Goal: Task Accomplishment & Management: Manage account settings

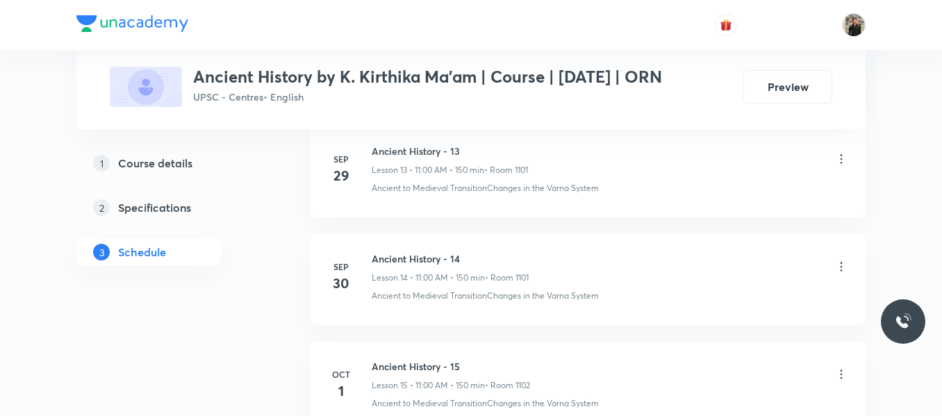
scroll to position [2331, 0]
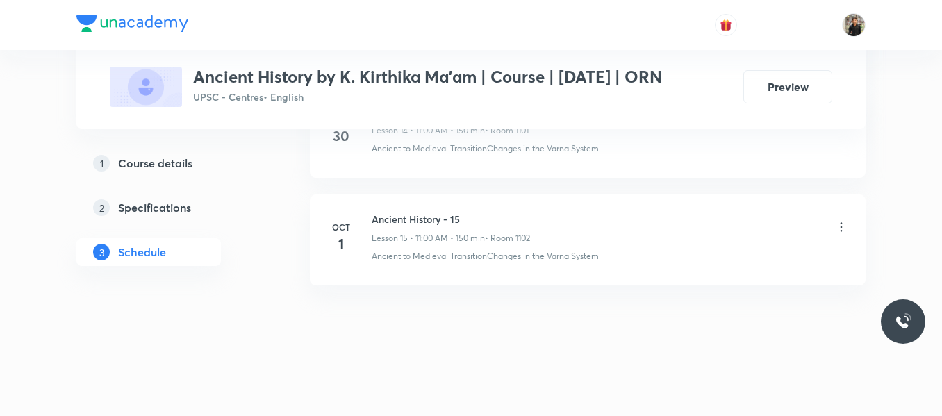
click at [395, 218] on h6 "Ancient History - 15" at bounding box center [451, 219] width 158 height 15
copy h6 "Ancient History - 15"
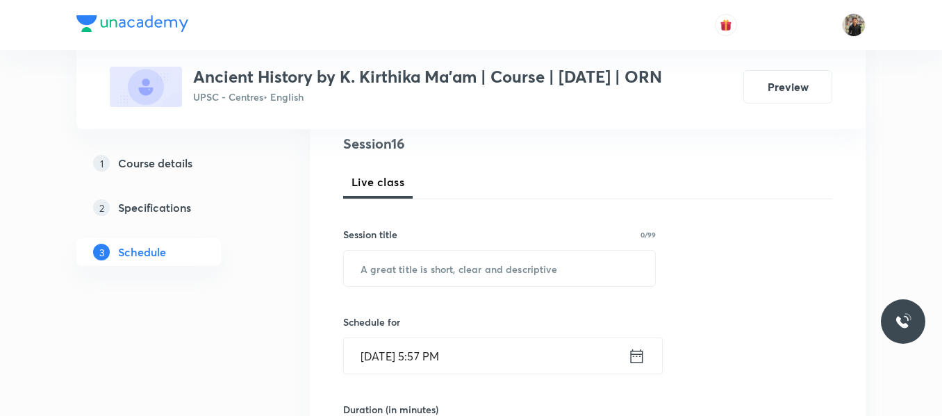
scroll to position [173, 0]
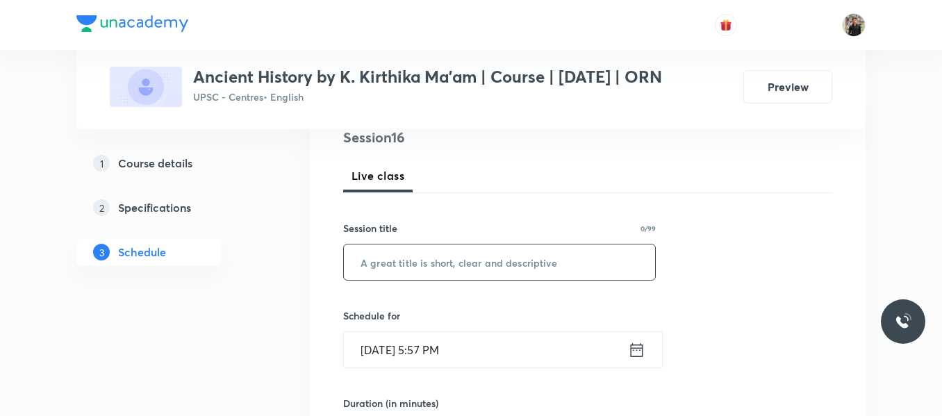
click at [395, 279] on input "text" at bounding box center [499, 262] width 311 height 35
paste input "Ancient History - 15"
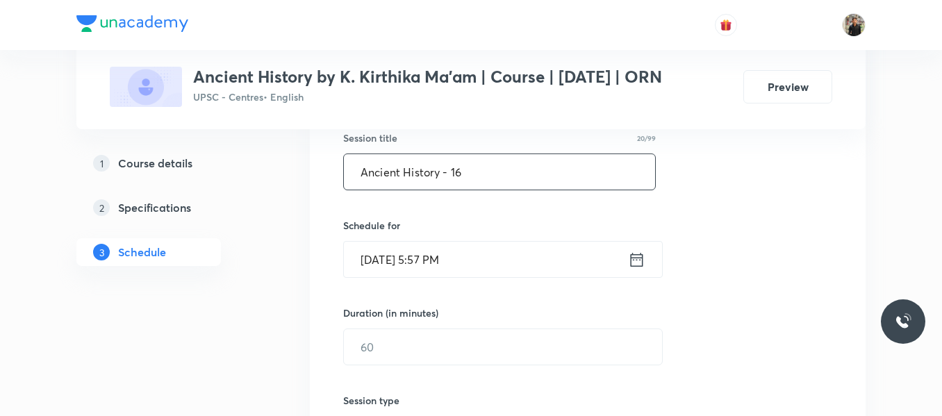
scroll to position [264, 0]
type input "Ancient History - 16"
click at [638, 265] on icon at bounding box center [637, 259] width 13 height 14
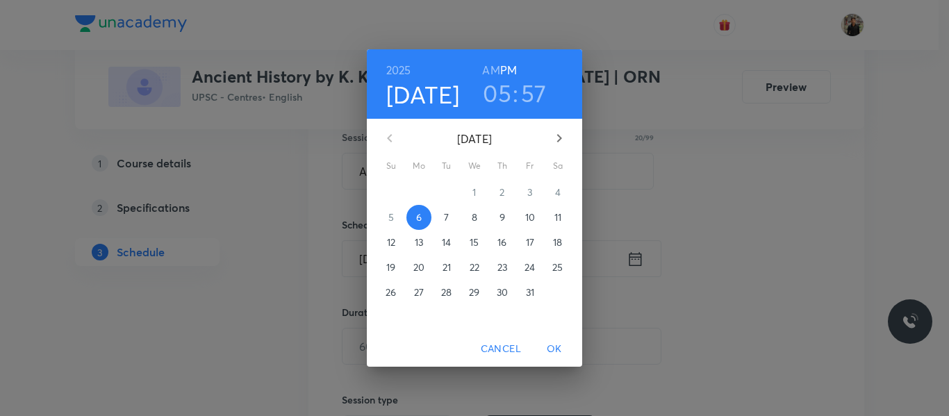
click at [446, 217] on p "7" at bounding box center [446, 218] width 5 height 14
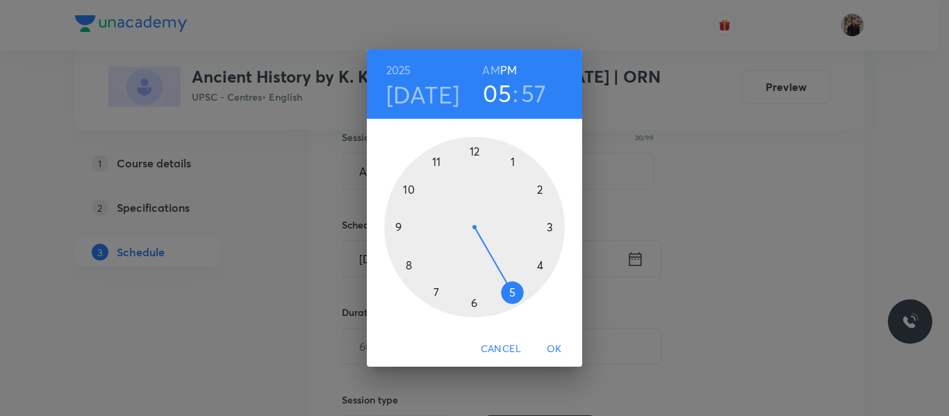
click at [438, 165] on div at bounding box center [474, 227] width 181 height 181
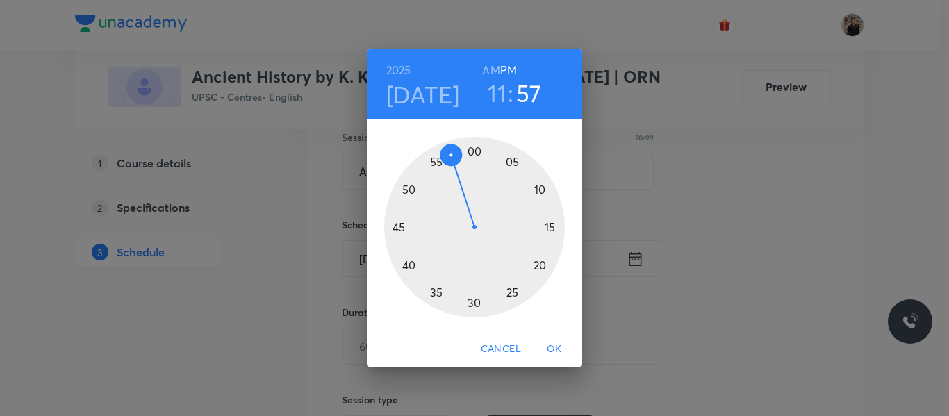
click at [494, 68] on h6 "AM" at bounding box center [490, 69] width 17 height 19
click at [475, 147] on div at bounding box center [474, 227] width 181 height 181
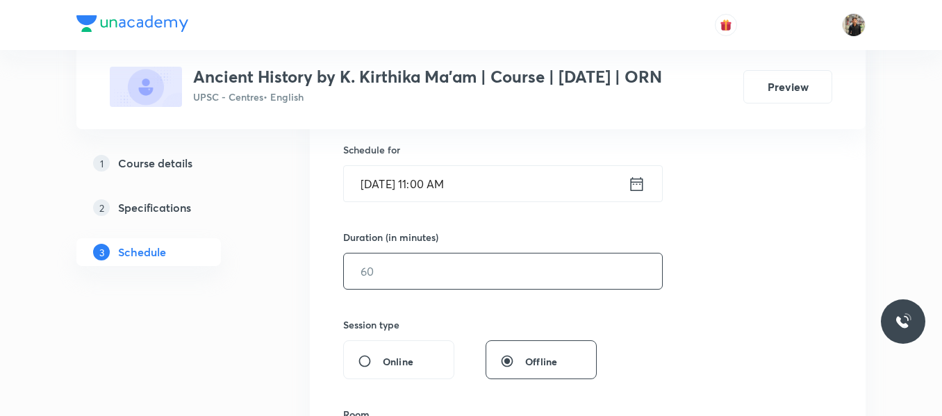
scroll to position [340, 0]
click at [461, 276] on input "text" at bounding box center [503, 270] width 318 height 35
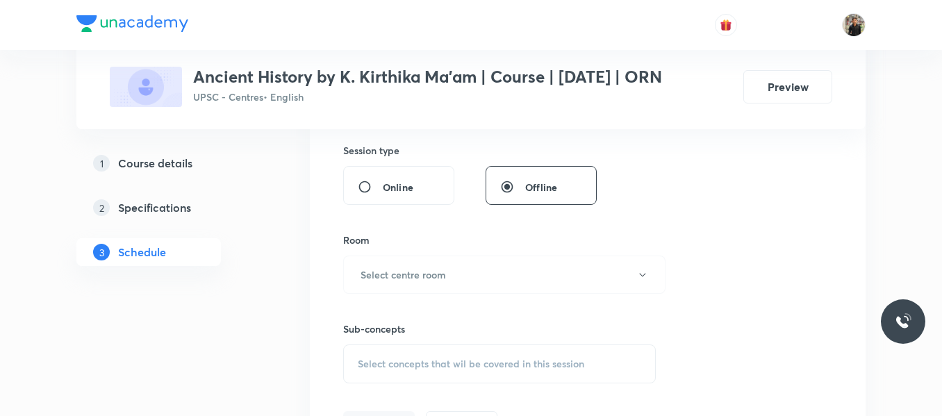
scroll to position [515, 0]
type input "150"
drag, startPoint x: 459, startPoint y: 281, endPoint x: 431, endPoint y: 288, distance: 28.8
click at [431, 281] on h6 "Select centre room" at bounding box center [403, 273] width 85 height 15
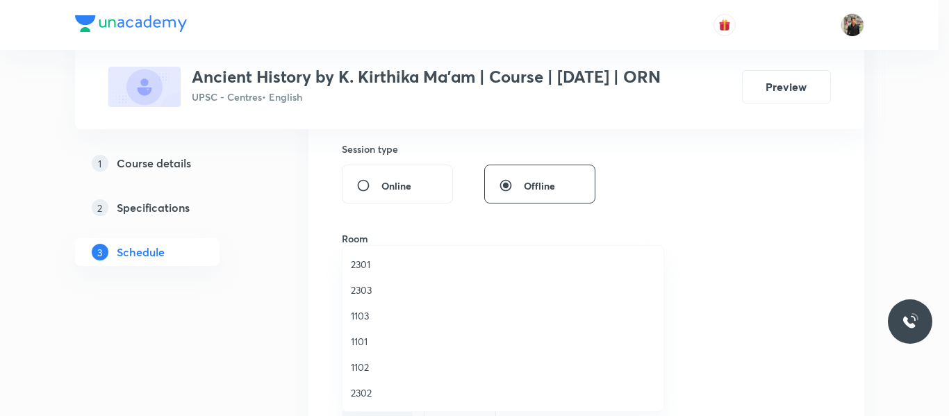
click at [363, 367] on span "1102" at bounding box center [503, 367] width 304 height 15
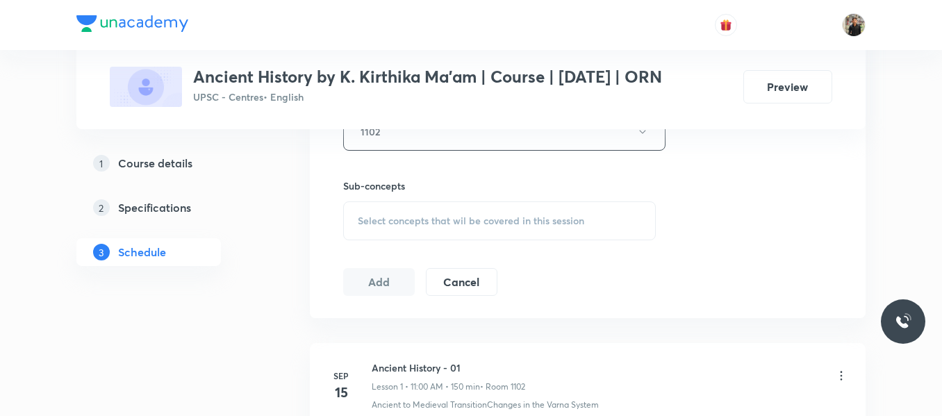
scroll to position [664, 0]
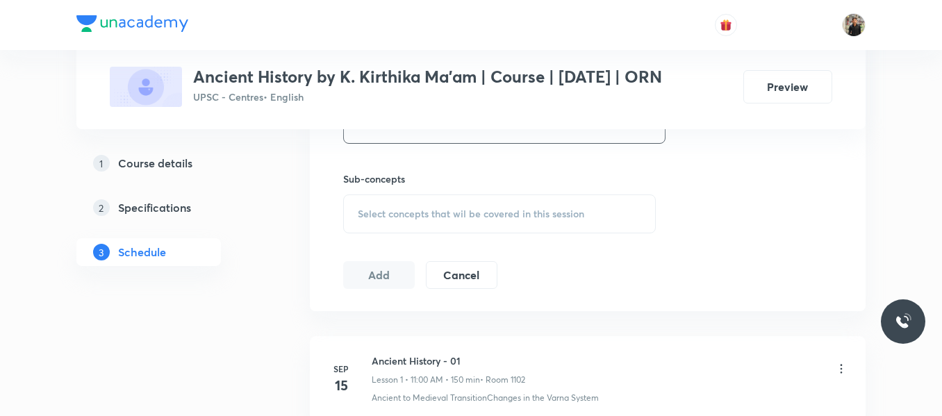
click at [382, 234] on div "Select concepts that wil be covered in this session" at bounding box center [499, 214] width 313 height 39
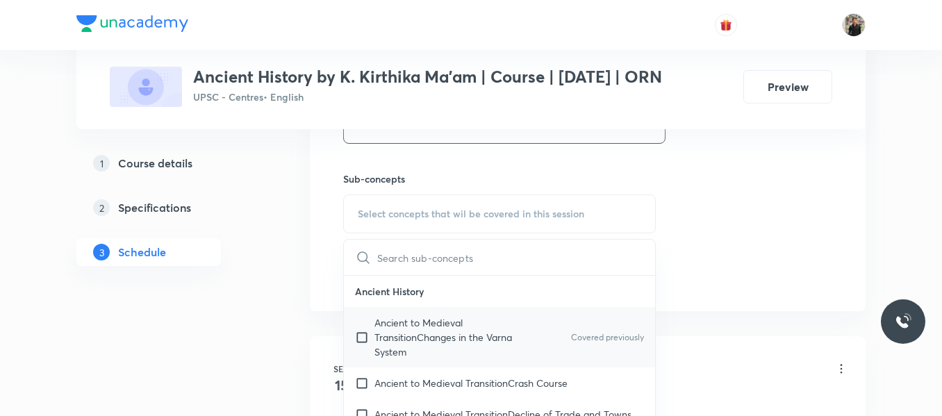
click at [363, 354] on input "checkbox" at bounding box center [364, 338] width 19 height 44
checkbox input "true"
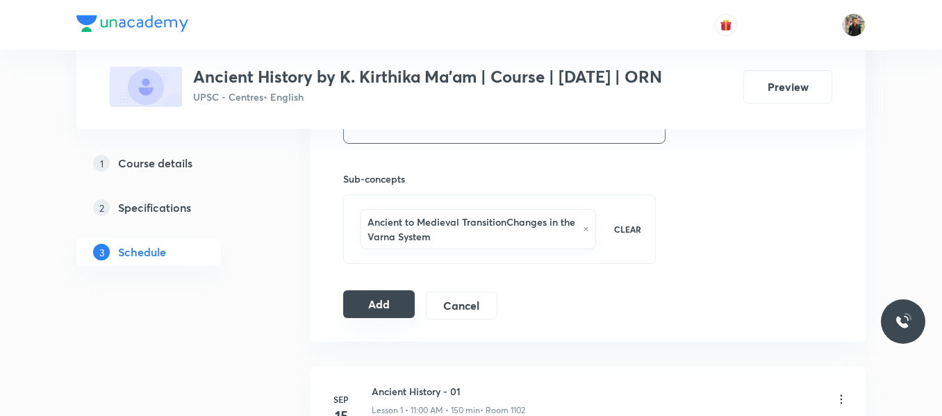
click at [389, 318] on button "Add" at bounding box center [379, 304] width 72 height 28
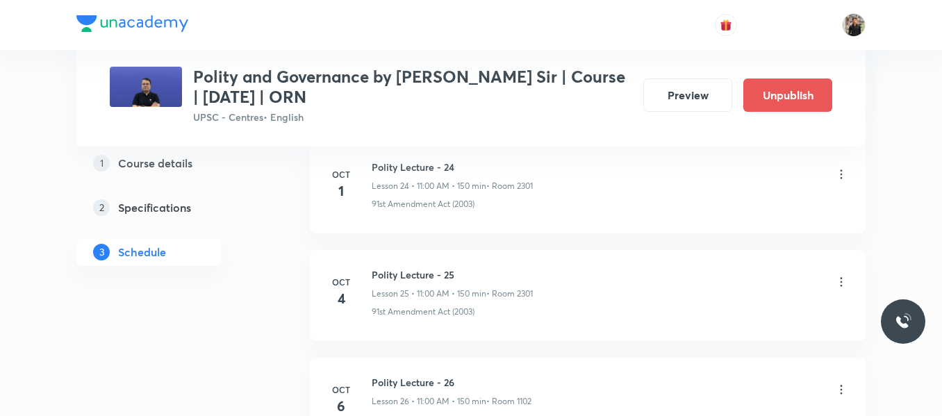
scroll to position [3516, 0]
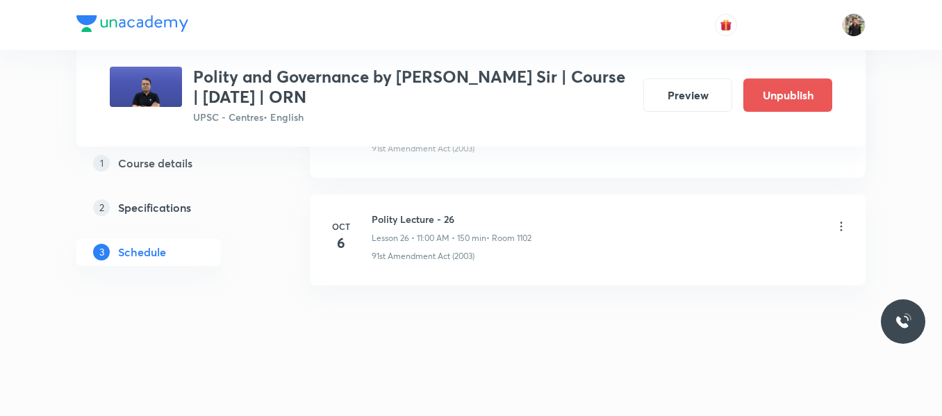
click at [386, 215] on h6 "Polity Lecture - 26" at bounding box center [452, 219] width 160 height 15
copy h6 "Polity Lecture - 26"
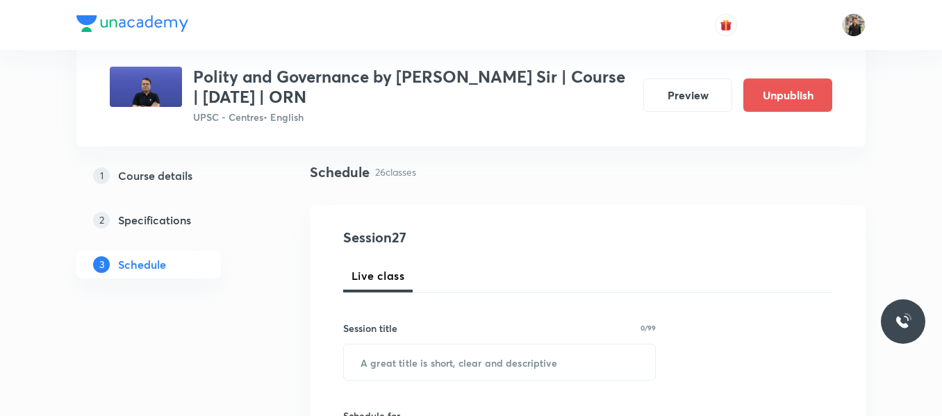
scroll to position [92, 0]
click at [387, 357] on input "text" at bounding box center [499, 360] width 311 height 35
paste input "Polity Lecture - 26"
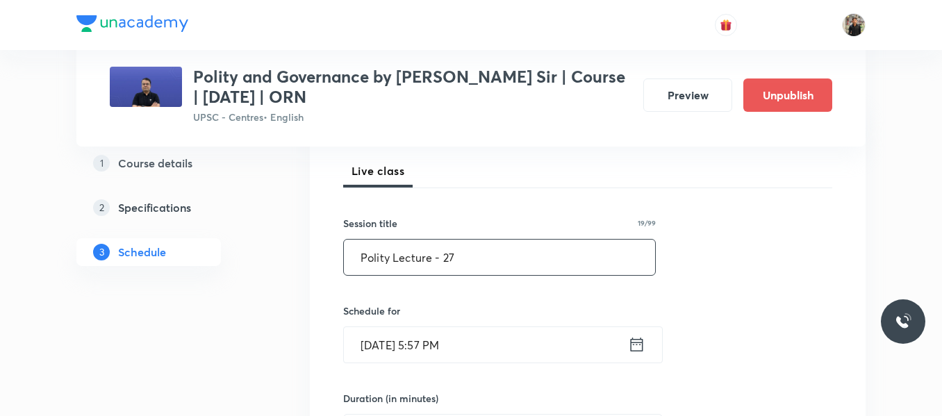
scroll to position [197, 0]
type input "Polity Lecture - 27"
click at [633, 349] on icon at bounding box center [636, 343] width 17 height 19
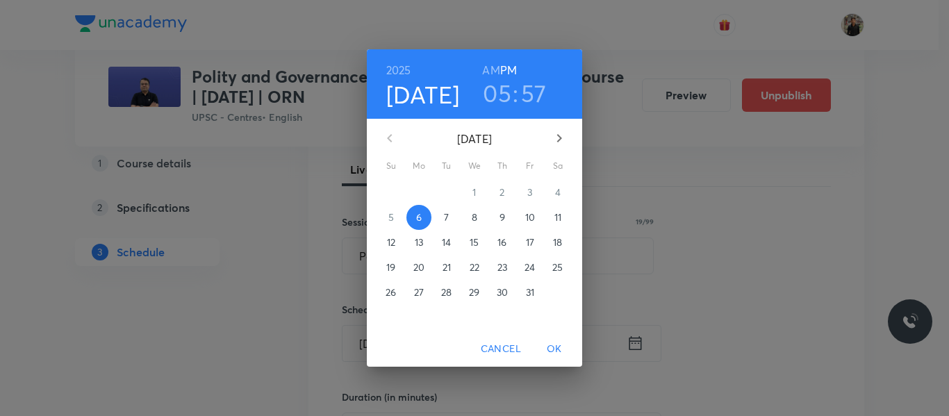
click at [439, 217] on span "7" at bounding box center [446, 218] width 25 height 14
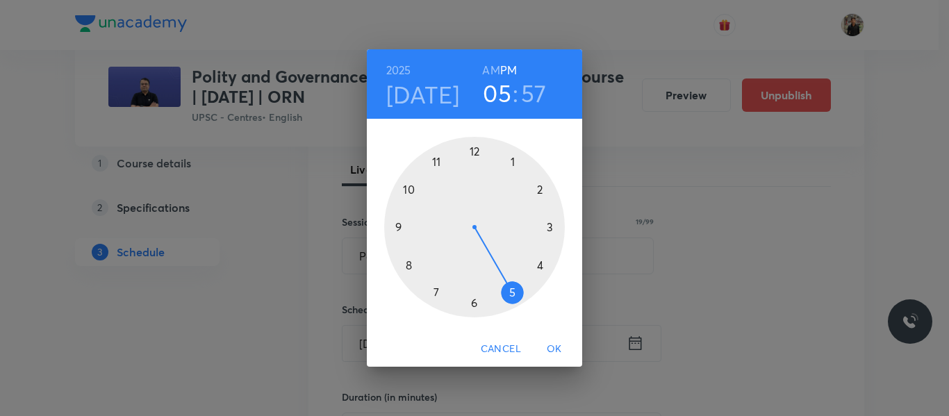
click at [437, 162] on div at bounding box center [474, 227] width 181 height 181
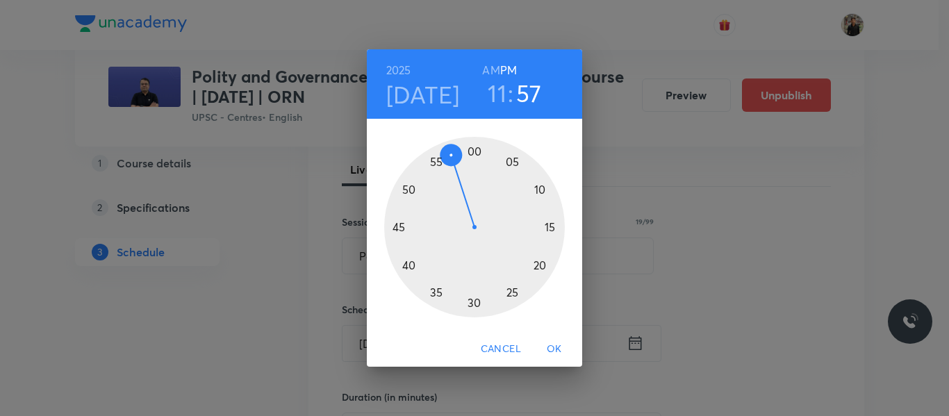
click at [489, 65] on h6 "AM" at bounding box center [490, 69] width 17 height 19
click at [473, 147] on div at bounding box center [474, 227] width 181 height 181
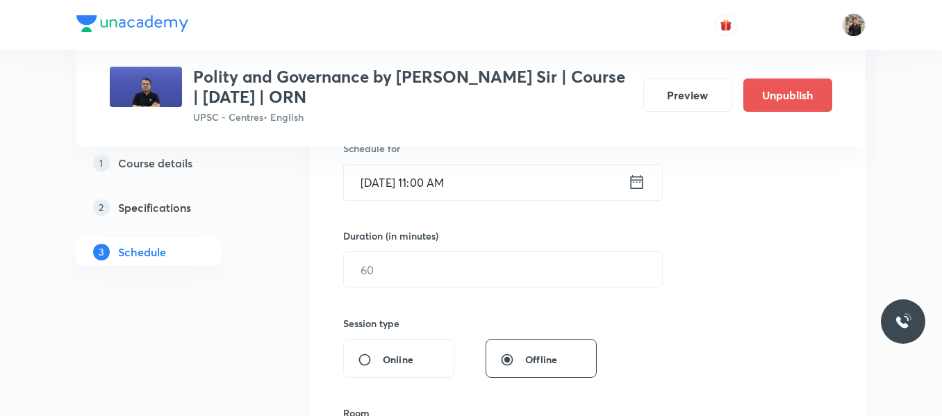
scroll to position [369, 0]
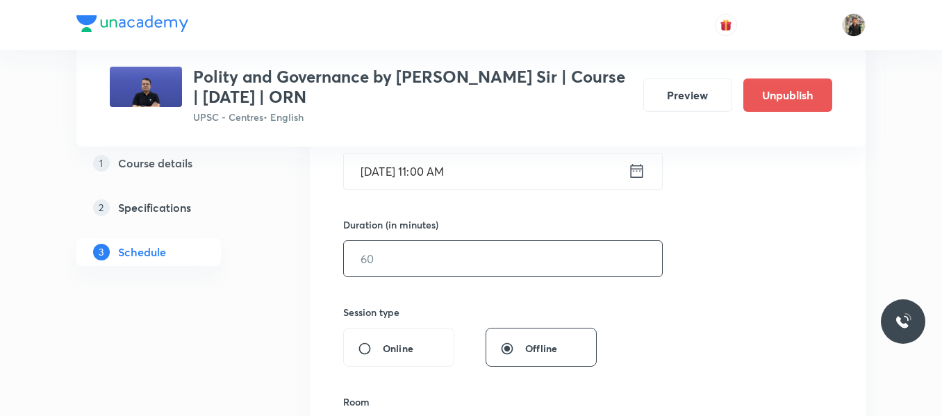
click at [445, 256] on input "text" at bounding box center [503, 258] width 318 height 35
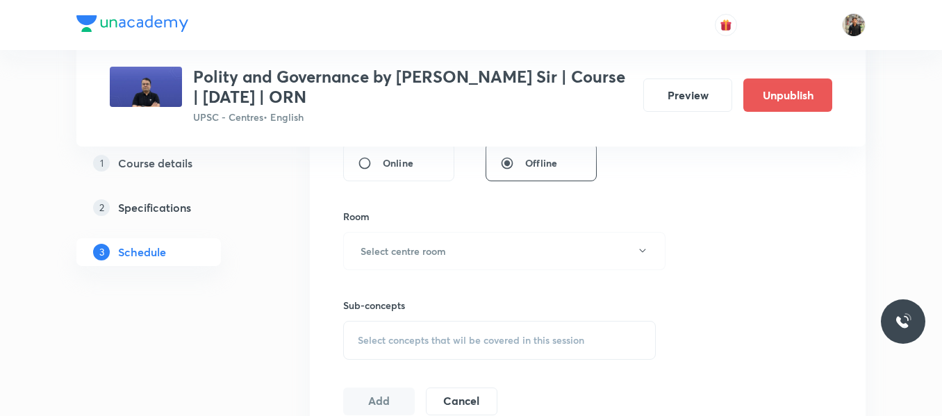
scroll to position [555, 0]
type input "150"
click at [445, 256] on h6 "Select centre room" at bounding box center [403, 250] width 85 height 15
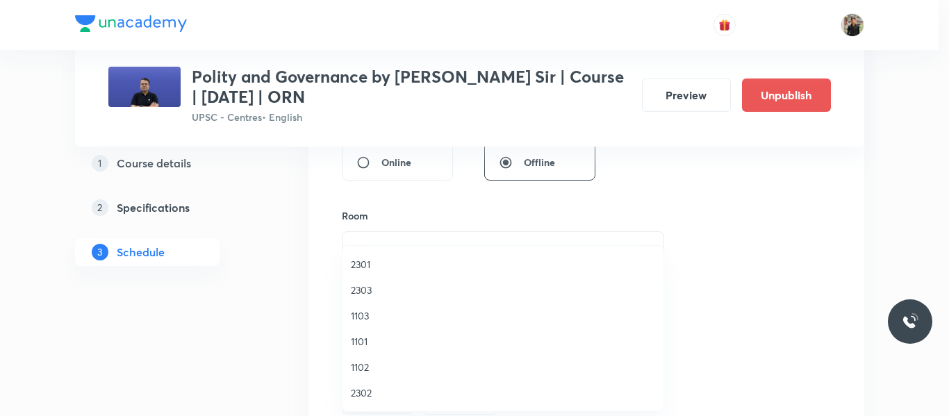
click at [379, 263] on span "2301" at bounding box center [503, 264] width 304 height 15
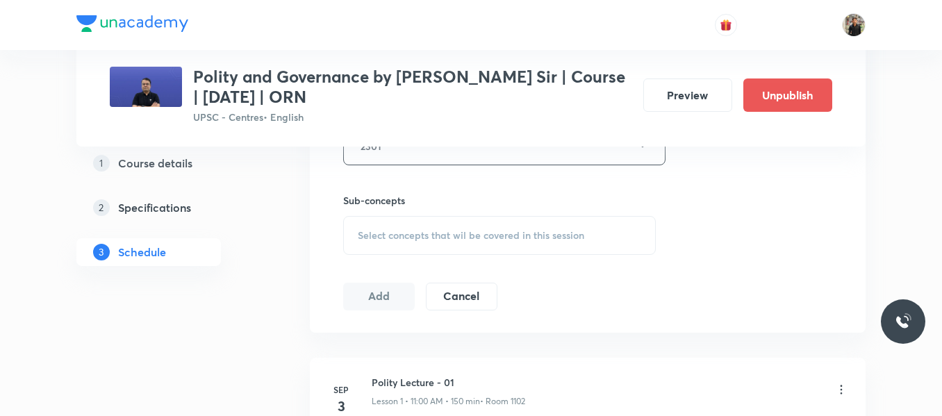
scroll to position [661, 0]
click at [379, 237] on span "Select concepts that wil be covered in this session" at bounding box center [471, 234] width 227 height 11
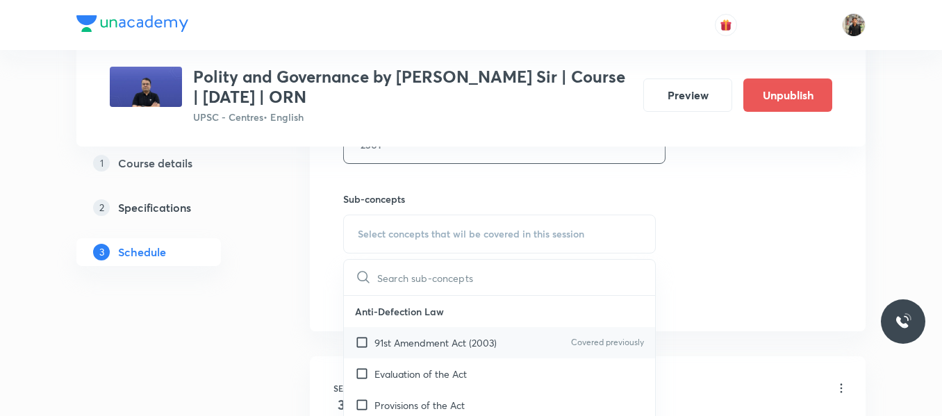
click at [359, 340] on input "checkbox" at bounding box center [364, 343] width 19 height 15
checkbox input "true"
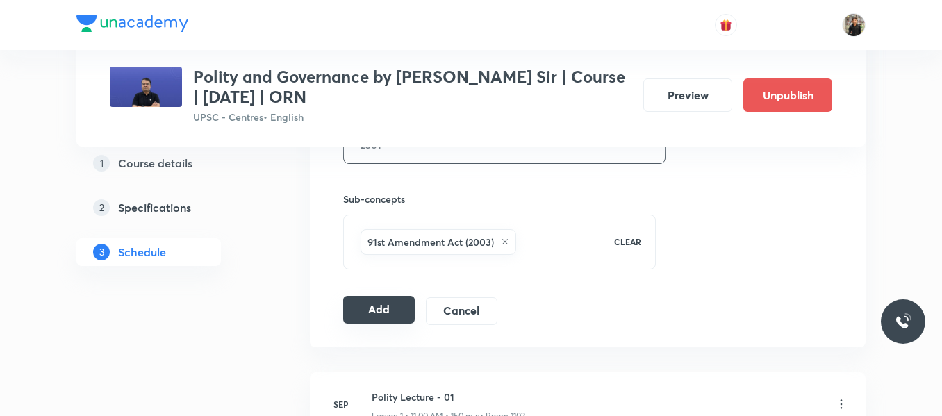
click at [344, 311] on button "Add" at bounding box center [379, 310] width 72 height 28
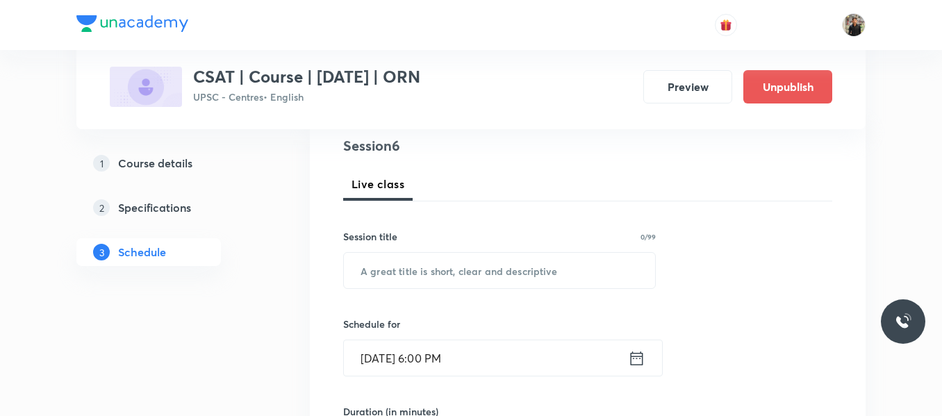
scroll to position [174, 0]
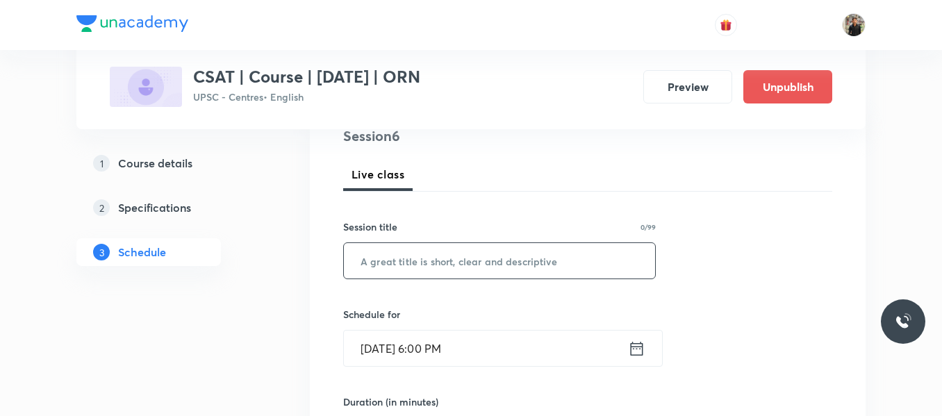
click at [397, 259] on input "text" at bounding box center [499, 260] width 311 height 35
paste input "Polity Lecture - 26"
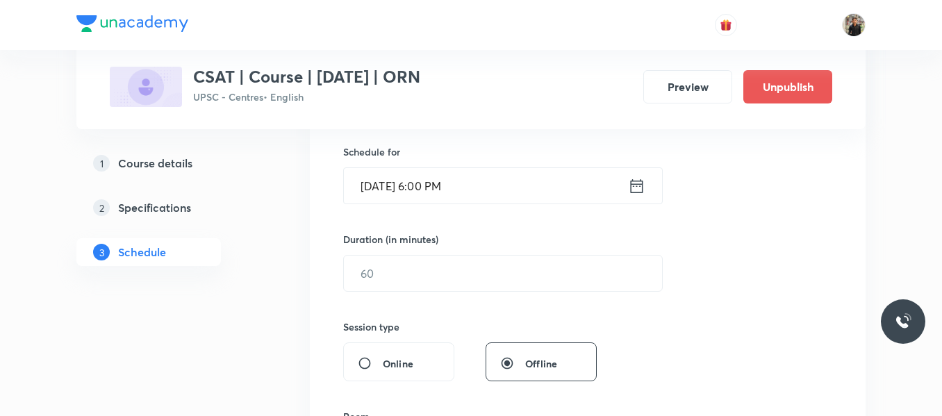
scroll to position [338, 0]
type input "Polity Lecture - 27"
click at [637, 189] on icon at bounding box center [636, 185] width 17 height 19
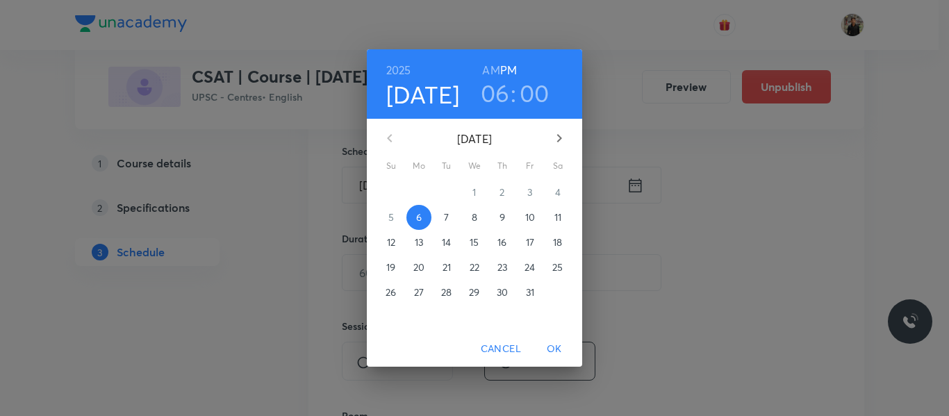
click at [449, 213] on p "7" at bounding box center [446, 218] width 5 height 14
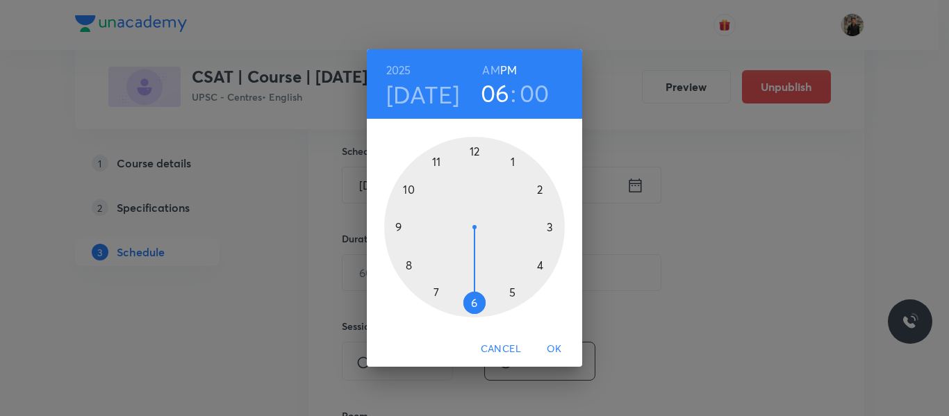
click at [439, 163] on div at bounding box center [474, 227] width 181 height 181
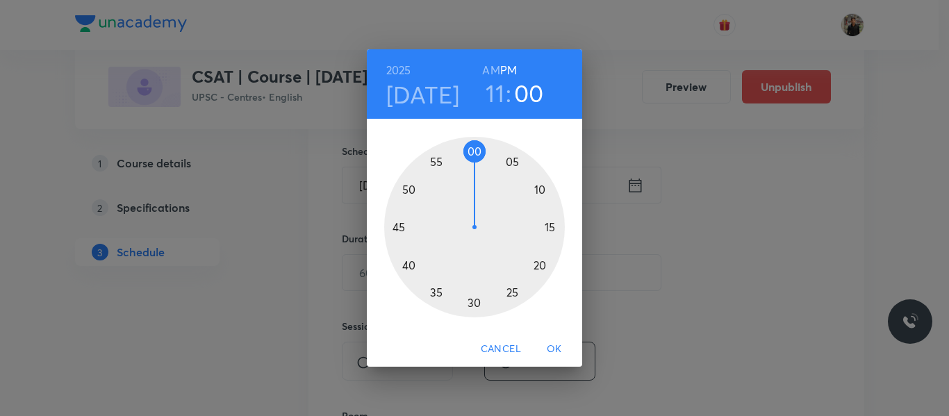
click at [489, 66] on h6 "AM" at bounding box center [490, 69] width 17 height 19
click at [559, 341] on span "OK" at bounding box center [554, 349] width 33 height 17
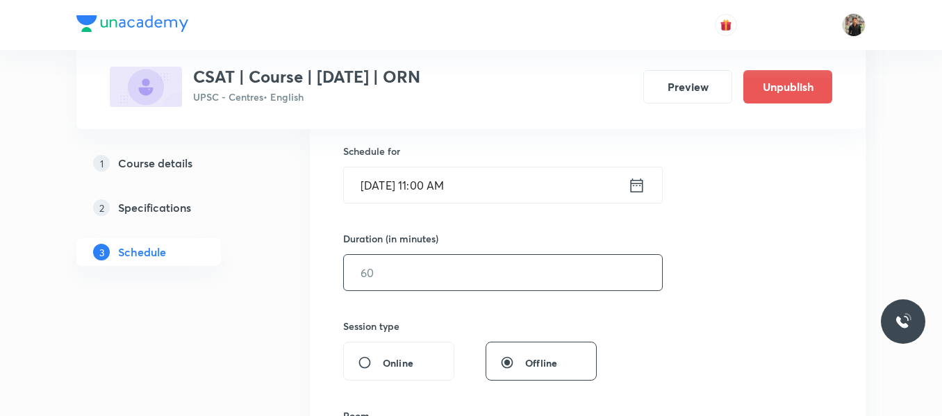
click at [441, 275] on input "text" at bounding box center [503, 272] width 318 height 35
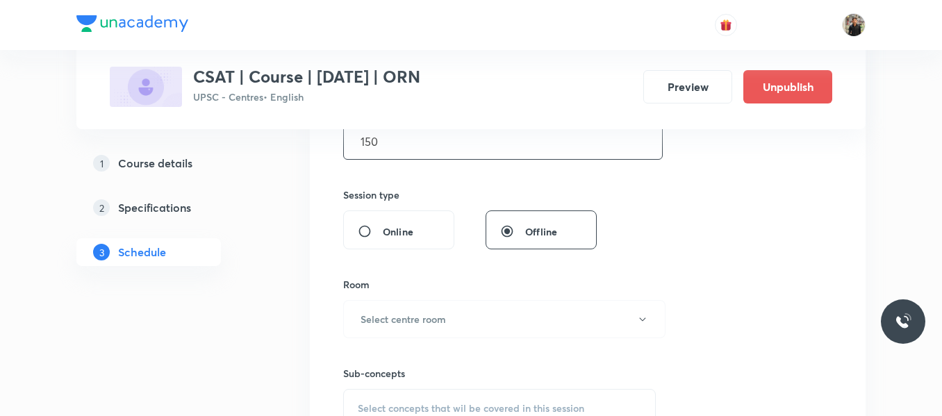
scroll to position [509, 0]
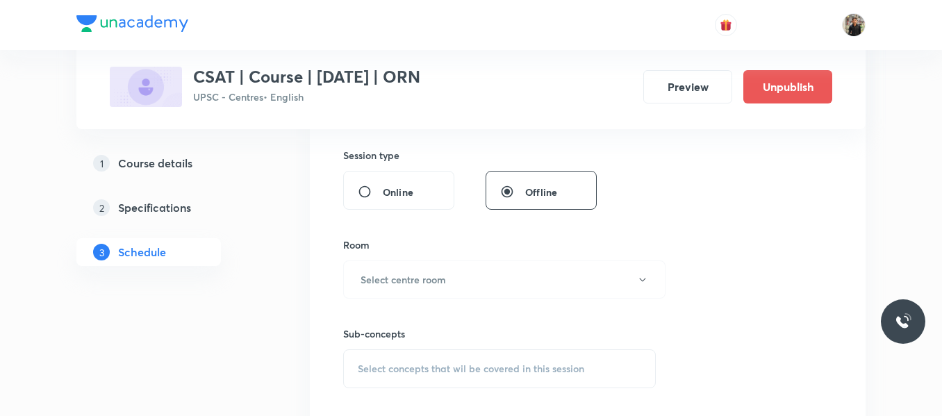
type input "150"
click at [441, 275] on h6 "Select centre room" at bounding box center [403, 279] width 85 height 15
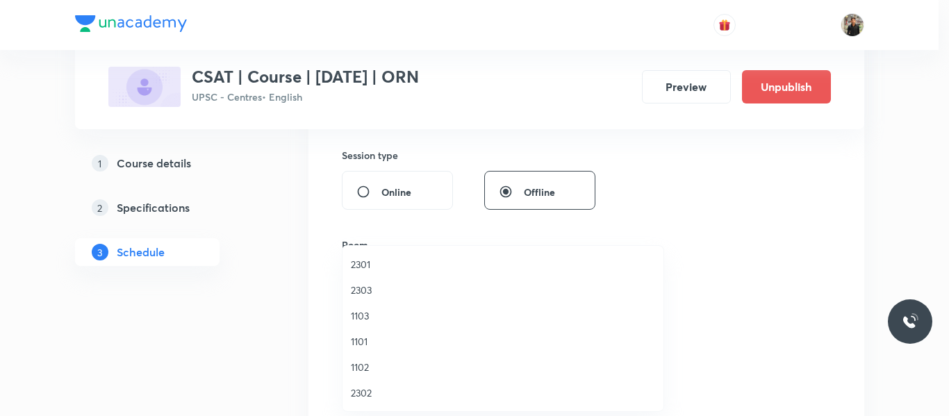
click at [365, 344] on span "1101" at bounding box center [503, 341] width 304 height 15
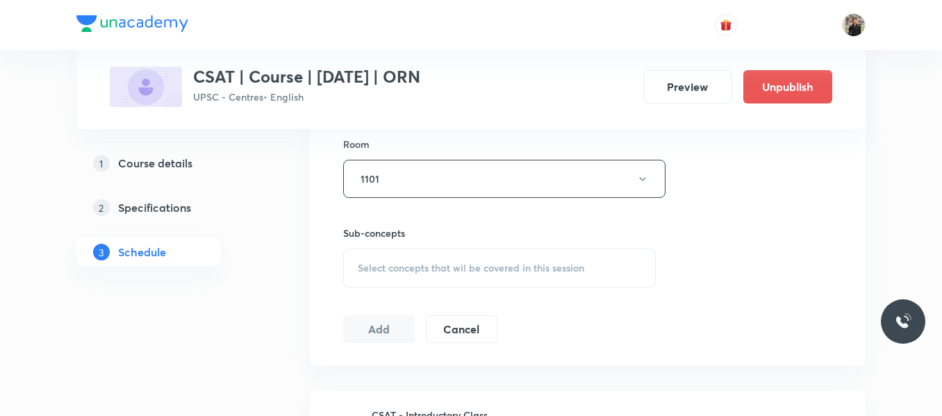
scroll to position [612, 0]
click at [384, 272] on div "Select concepts that wil be covered in this session" at bounding box center [499, 265] width 313 height 39
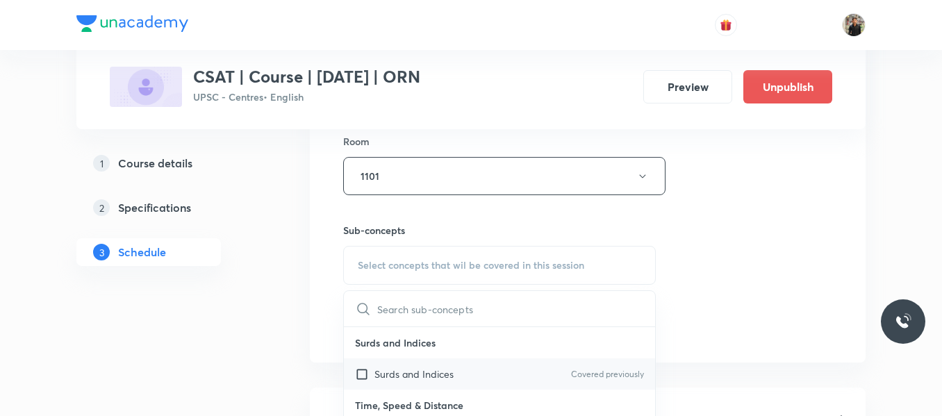
click at [362, 376] on input "checkbox" at bounding box center [364, 374] width 19 height 15
checkbox input "true"
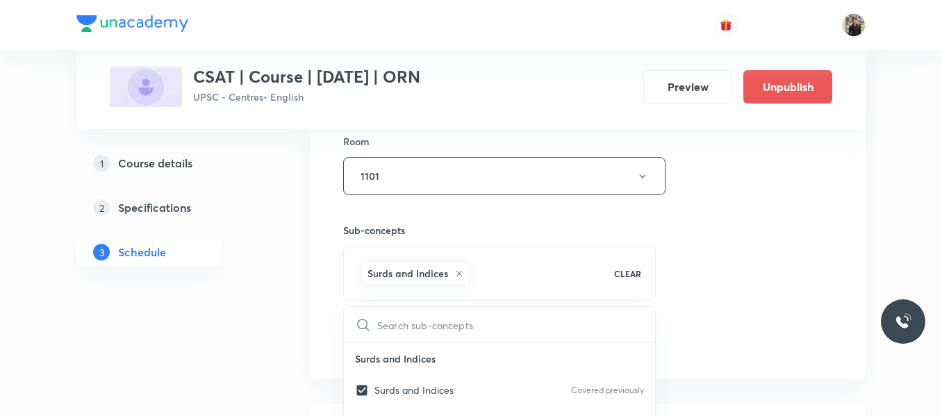
click at [255, 332] on div "1 Course details 2 Specifications 3 Schedule" at bounding box center [170, 327] width 189 height 1409
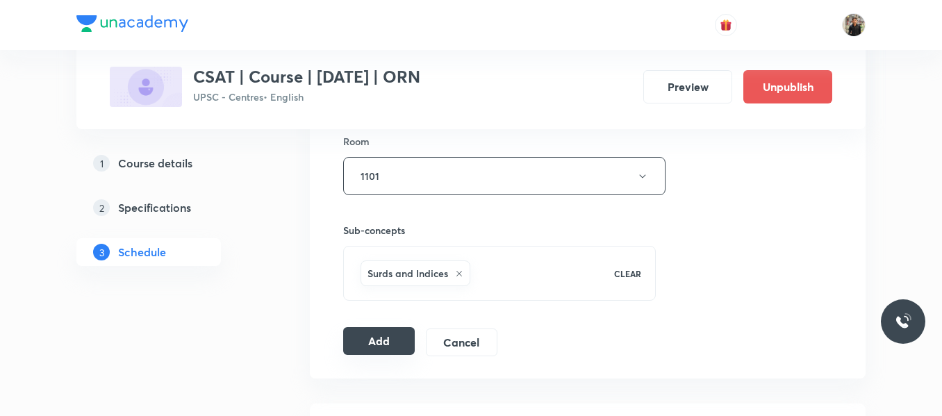
click at [369, 336] on button "Add" at bounding box center [379, 341] width 72 height 28
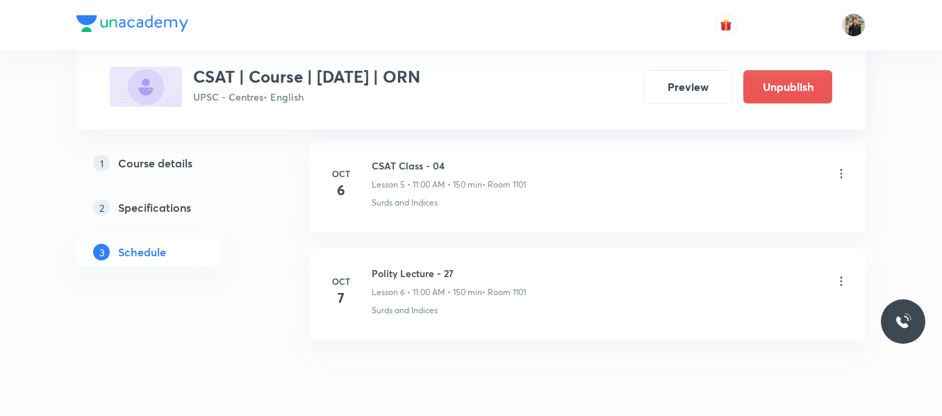
scroll to position [1289, 0]
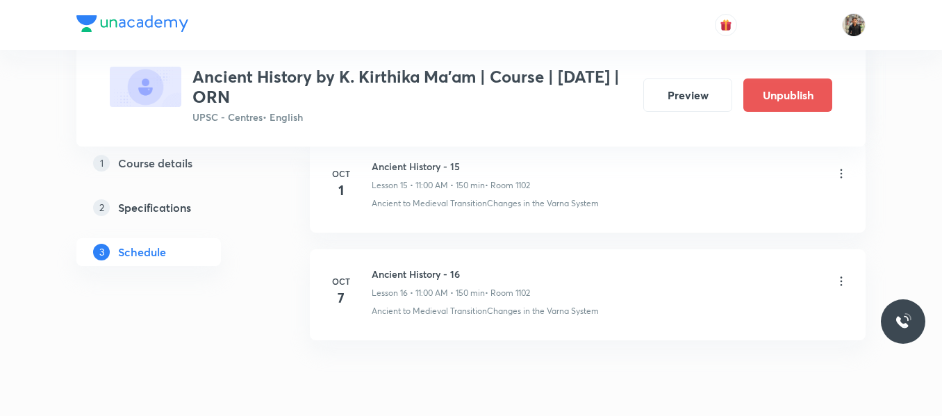
scroll to position [2383, 0]
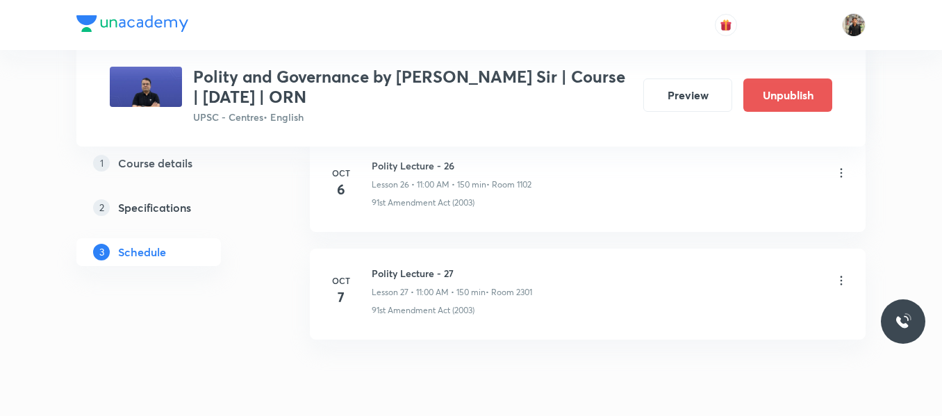
scroll to position [3537, 0]
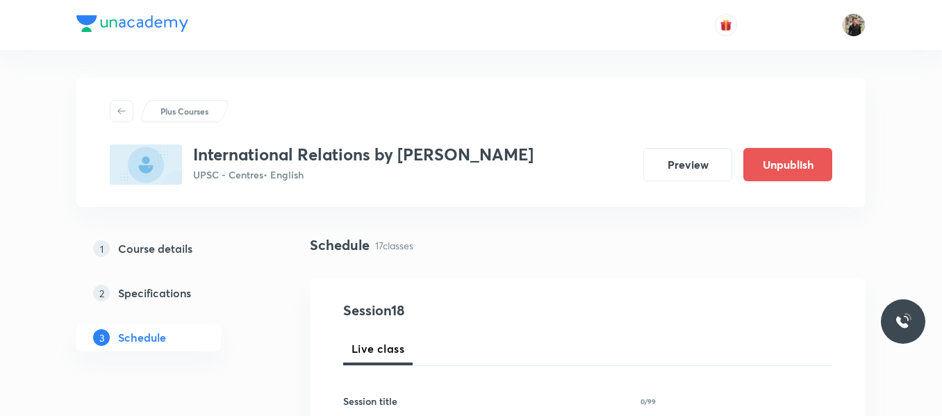
scroll to position [2529, 0]
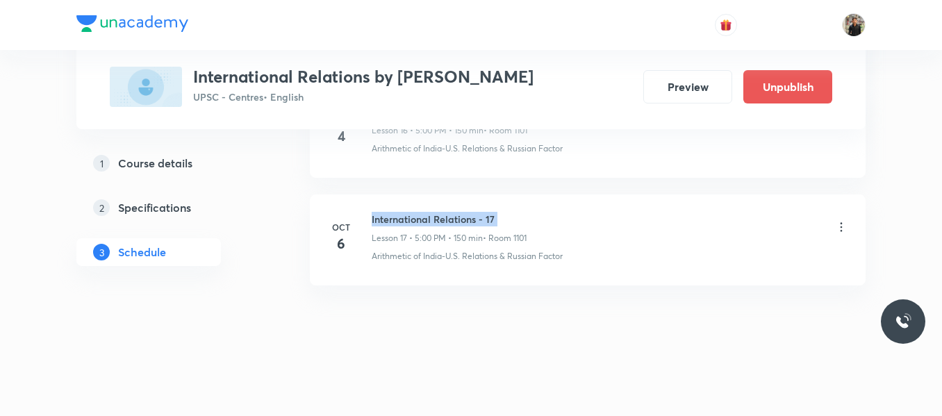
click at [391, 218] on h6 "International Relations - 17" at bounding box center [449, 219] width 155 height 15
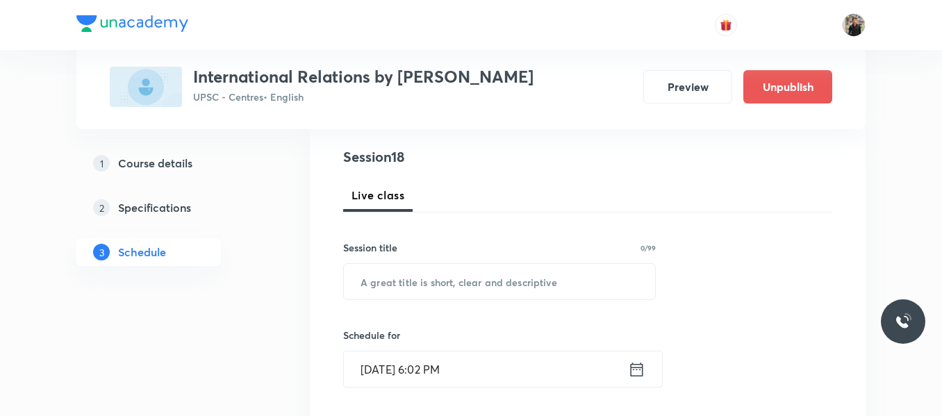
scroll to position [157, 0]
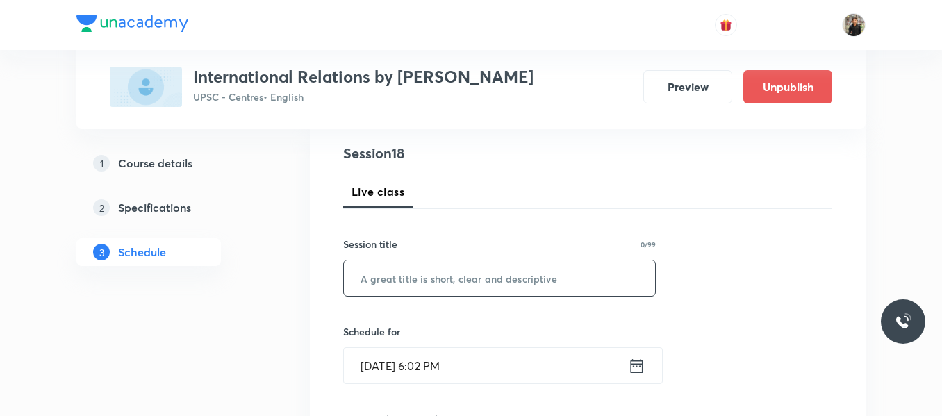
click at [372, 286] on input "text" at bounding box center [499, 278] width 311 height 35
paste input "International Relations - 17"
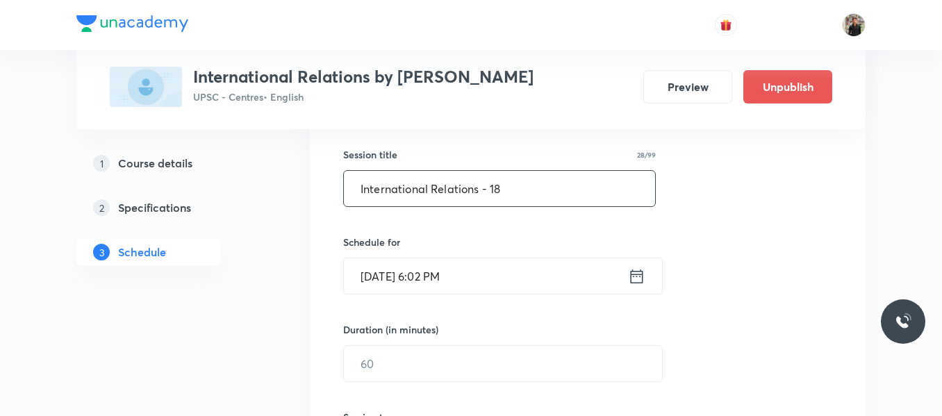
scroll to position [248, 0]
type input "International Relations - 18"
click at [634, 279] on icon at bounding box center [636, 274] width 17 height 19
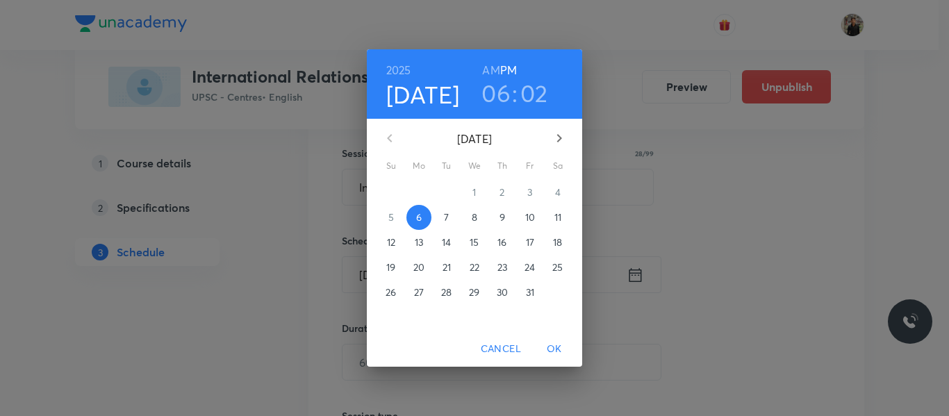
click at [451, 215] on span "7" at bounding box center [446, 218] width 25 height 14
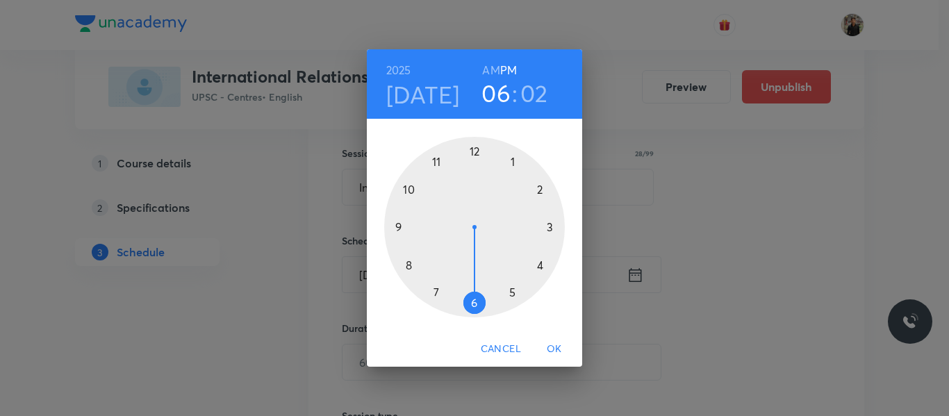
click at [509, 285] on div at bounding box center [474, 227] width 181 height 181
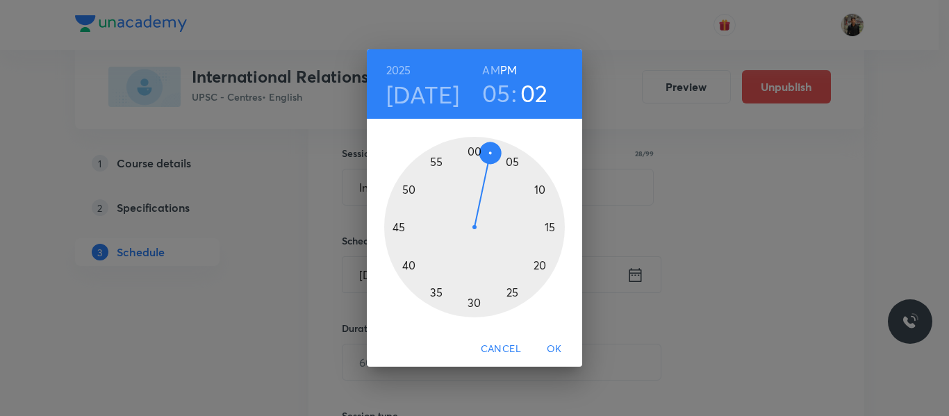
click at [475, 149] on div at bounding box center [474, 227] width 181 height 181
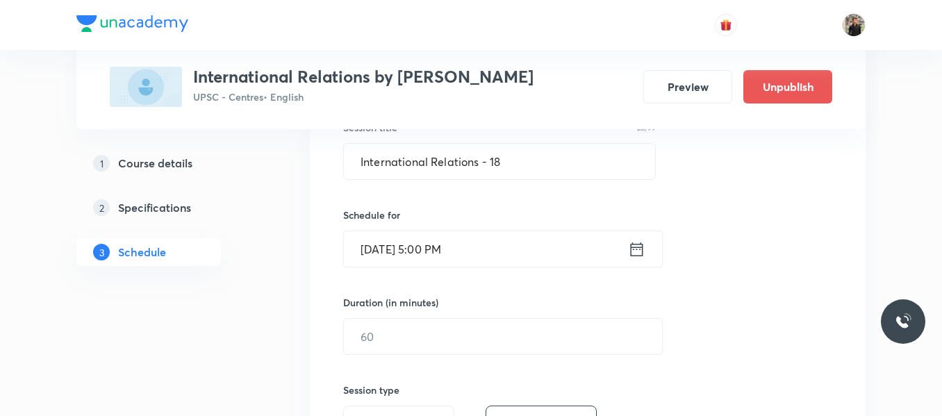
scroll to position [275, 0]
click at [446, 318] on input "text" at bounding box center [503, 335] width 318 height 35
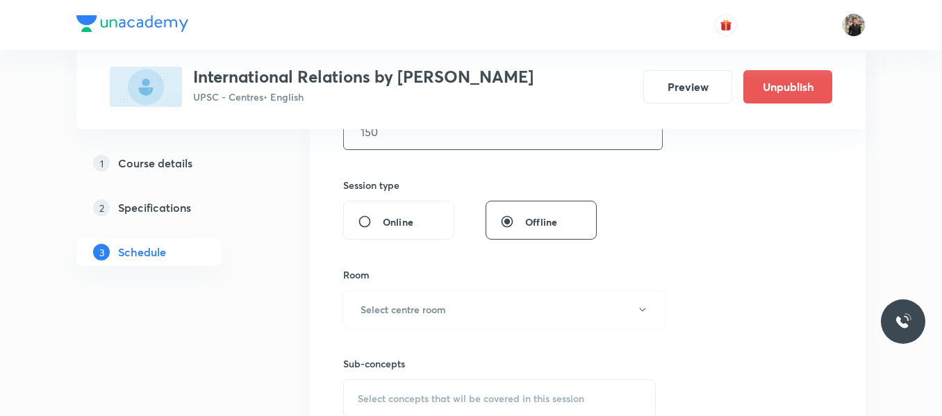
scroll to position [480, 0]
type input "150"
click at [435, 311] on h6 "Select centre room" at bounding box center [403, 309] width 85 height 15
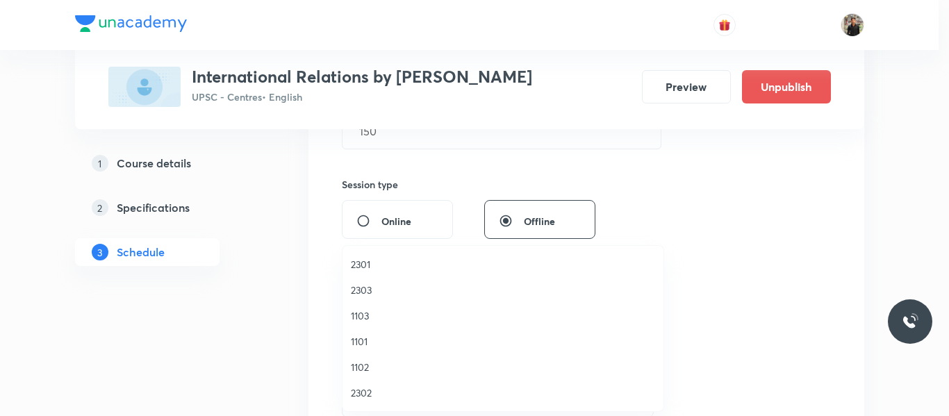
click at [368, 344] on span "1101" at bounding box center [503, 341] width 304 height 15
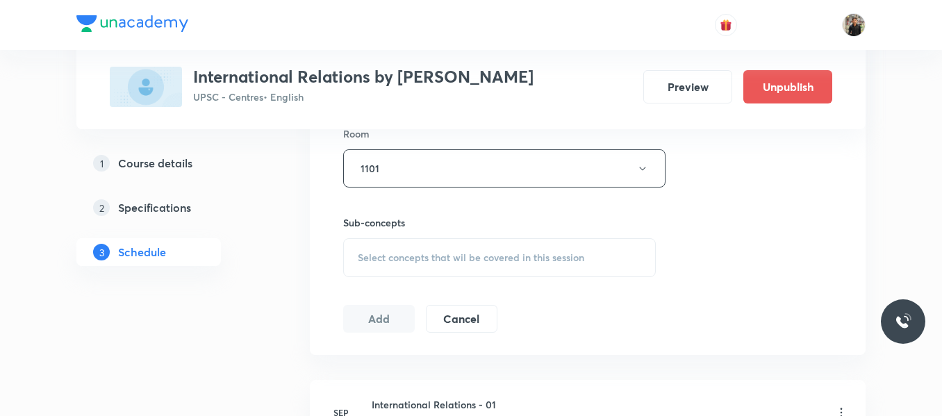
scroll to position [628, 0]
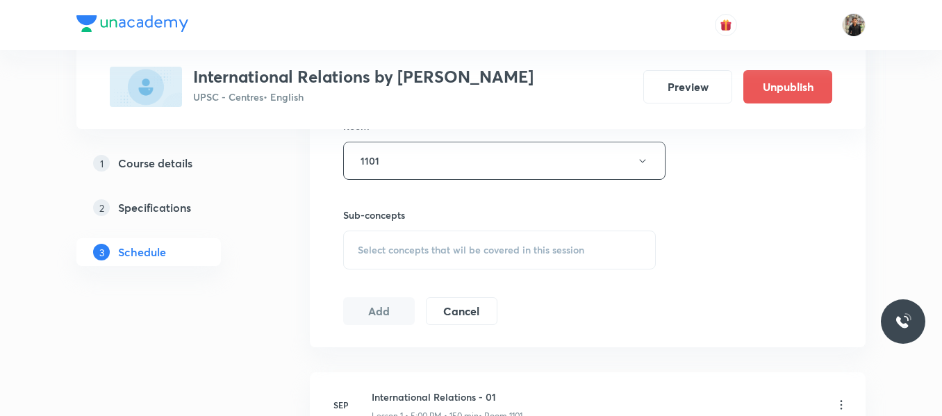
click at [374, 247] on span "Select concepts that wil be covered in this session" at bounding box center [471, 250] width 227 height 11
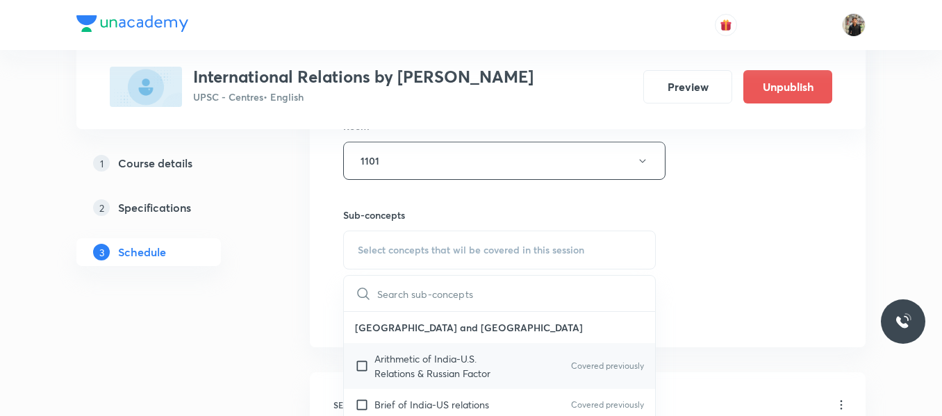
click at [362, 370] on input "checkbox" at bounding box center [364, 366] width 19 height 29
checkbox input "true"
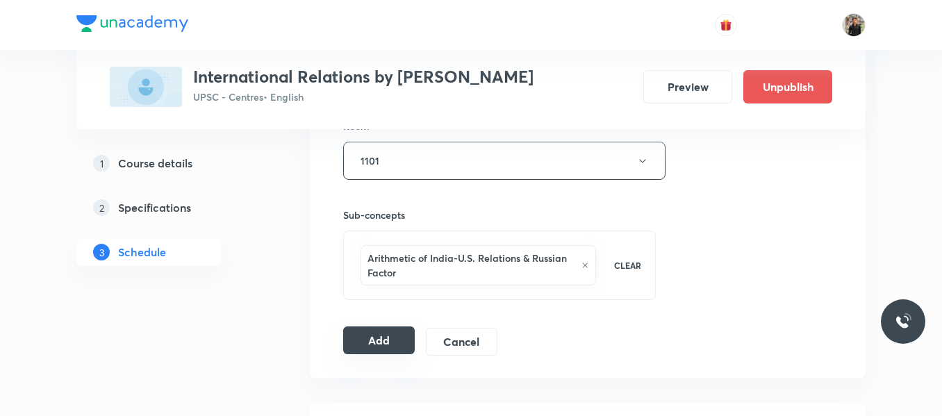
click at [380, 339] on button "Add" at bounding box center [379, 341] width 72 height 28
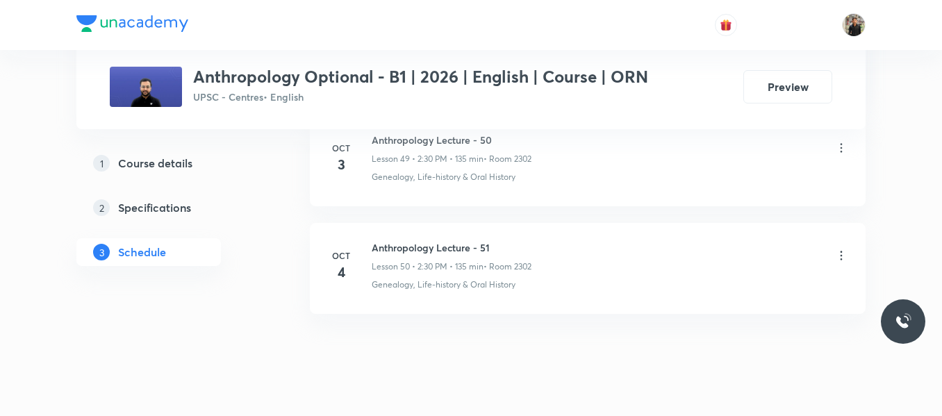
scroll to position [6084, 0]
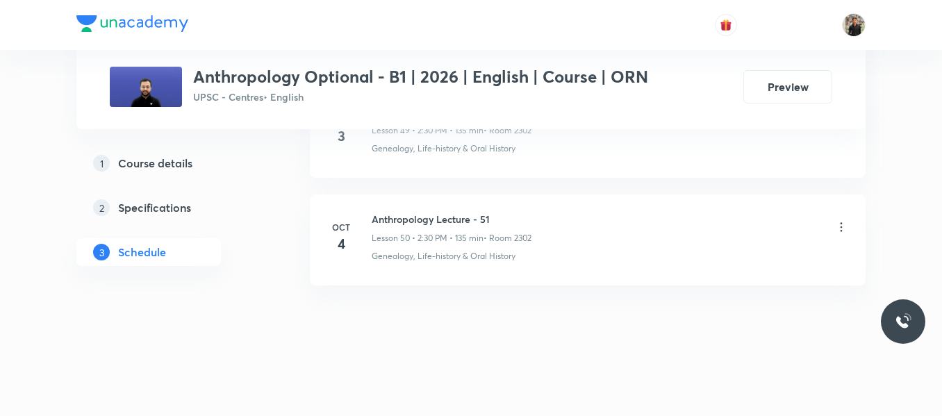
click at [388, 219] on h6 "Anthropology Lecture - 51" at bounding box center [452, 219] width 160 height 15
copy h6 "Anthropology Lecture - 51"
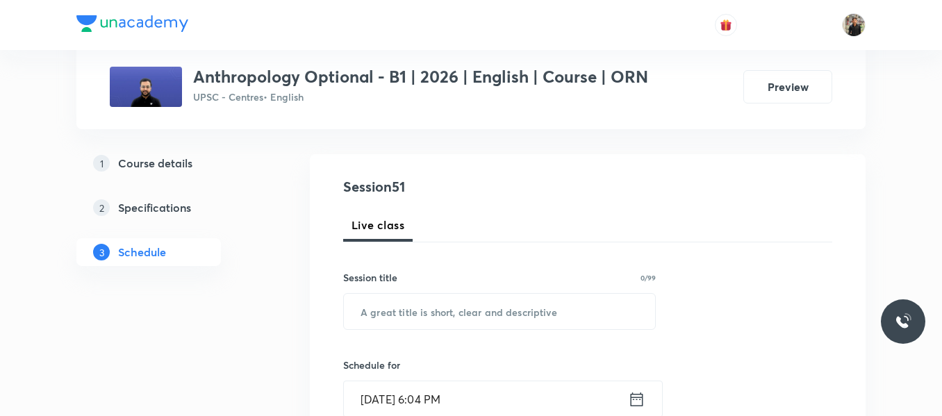
scroll to position [133, 0]
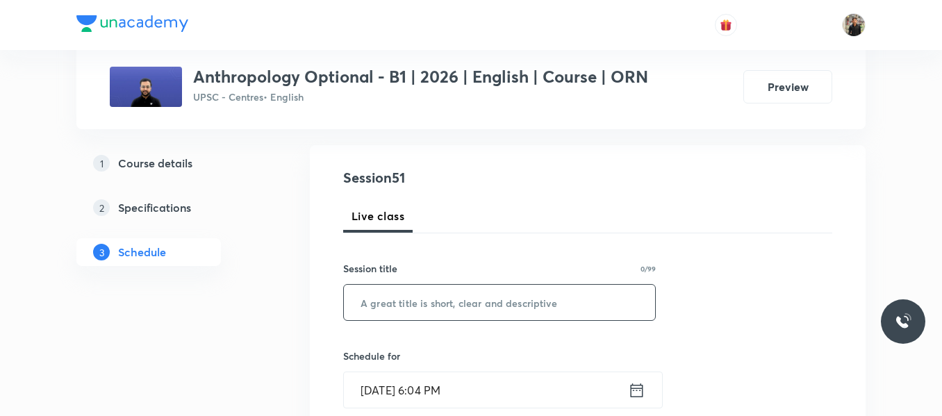
click at [398, 298] on input "text" at bounding box center [499, 302] width 311 height 35
paste input "Anthropology Lecture - 51"
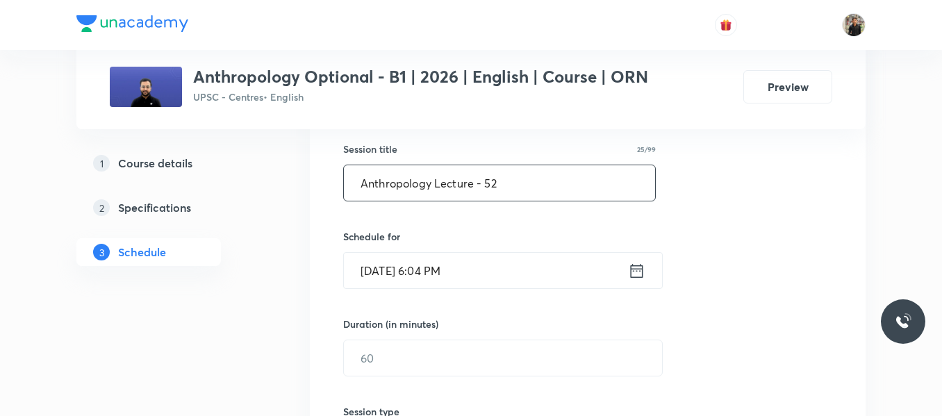
scroll to position [259, 0]
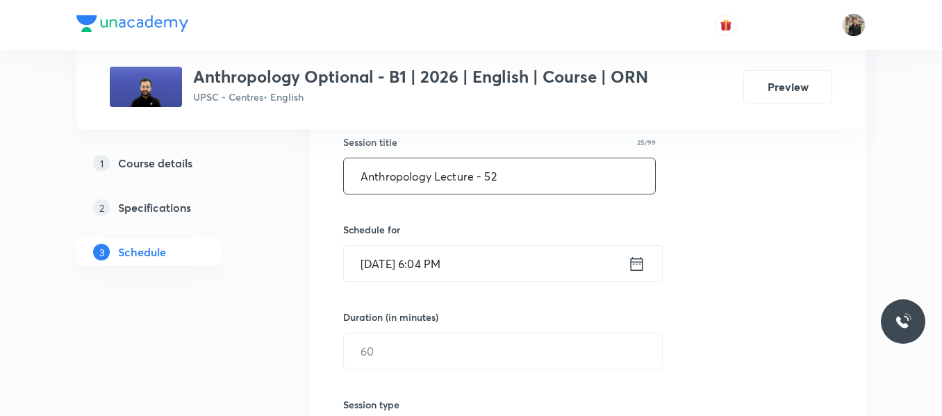
type input "Anthropology Lecture - 52"
click at [638, 263] on icon at bounding box center [636, 263] width 17 height 19
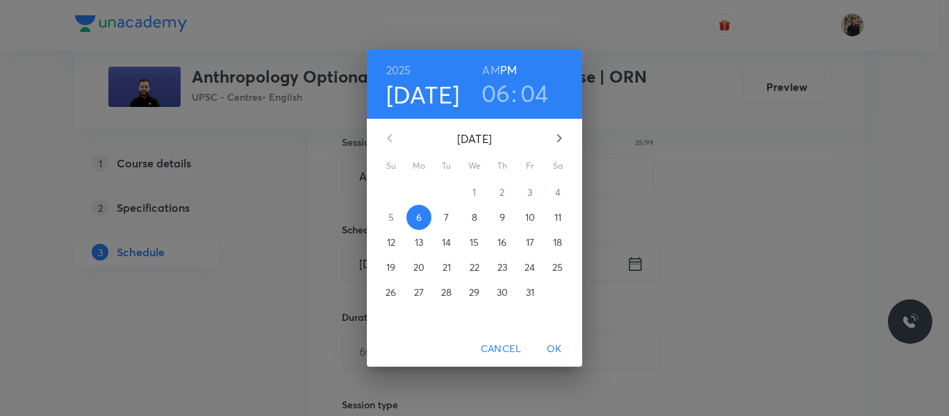
click at [448, 217] on p "7" at bounding box center [446, 218] width 5 height 14
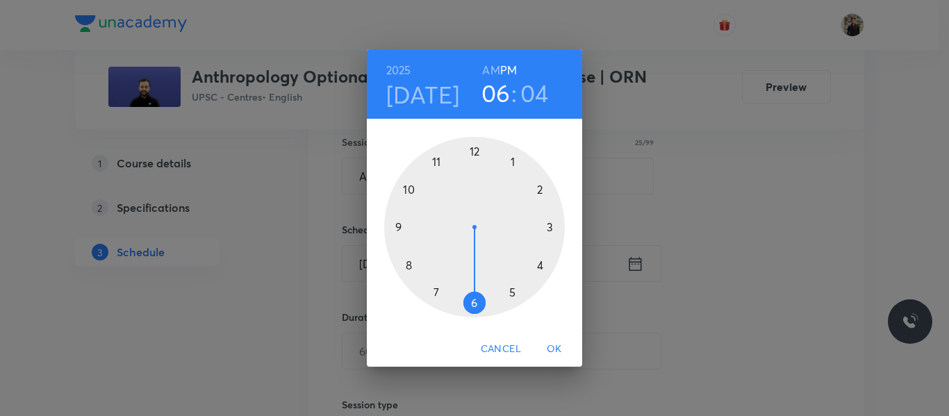
click at [539, 190] on div at bounding box center [474, 227] width 181 height 181
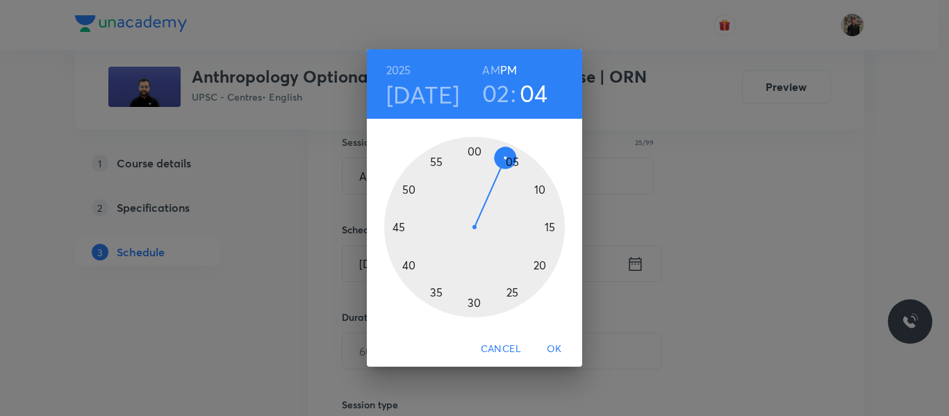
click at [474, 300] on div at bounding box center [474, 227] width 181 height 181
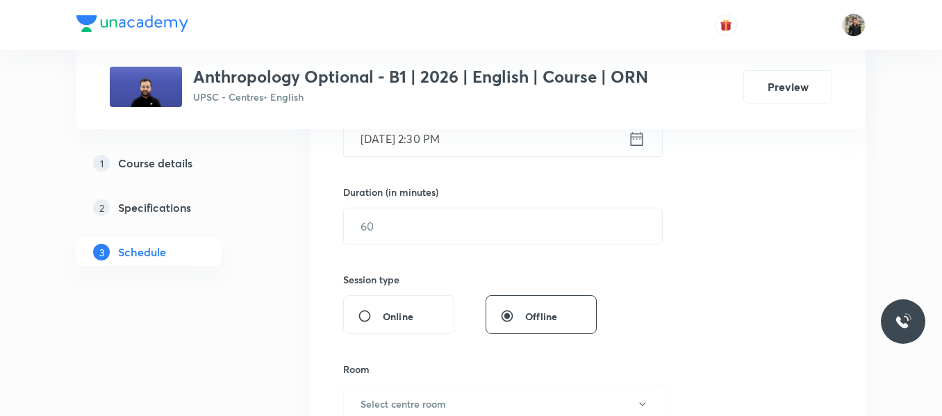
scroll to position [385, 0]
click at [434, 227] on input "text" at bounding box center [503, 225] width 318 height 35
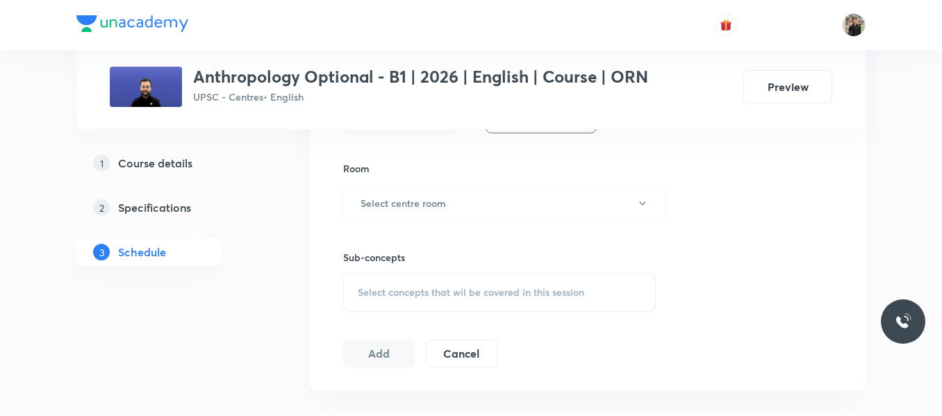
scroll to position [587, 0]
type input "150"
click at [434, 217] on button "Select centre room" at bounding box center [504, 202] width 322 height 38
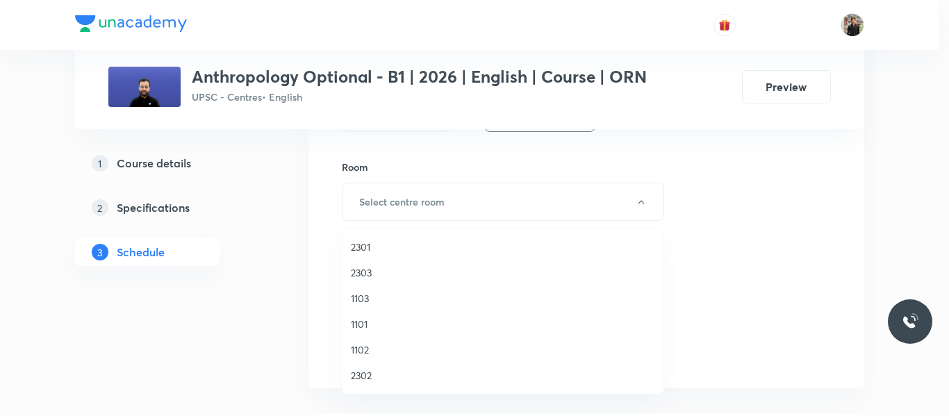
click at [371, 372] on span "2302" at bounding box center [503, 375] width 304 height 15
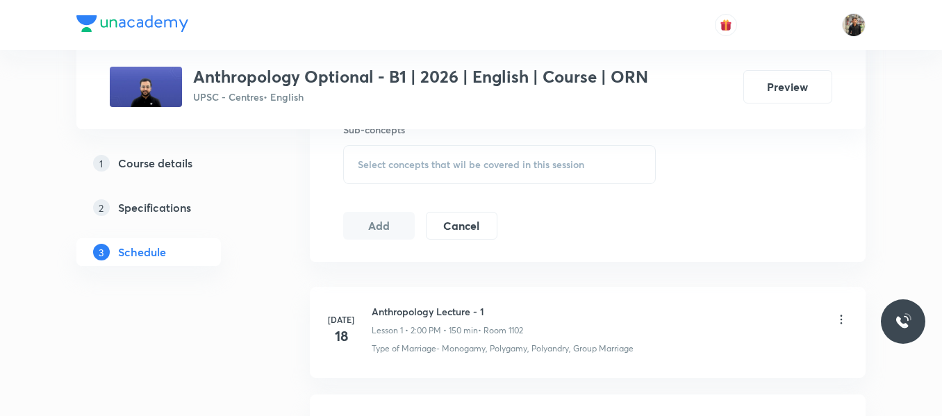
scroll to position [714, 0]
click at [388, 168] on span "Select concepts that wil be covered in this session" at bounding box center [471, 163] width 227 height 11
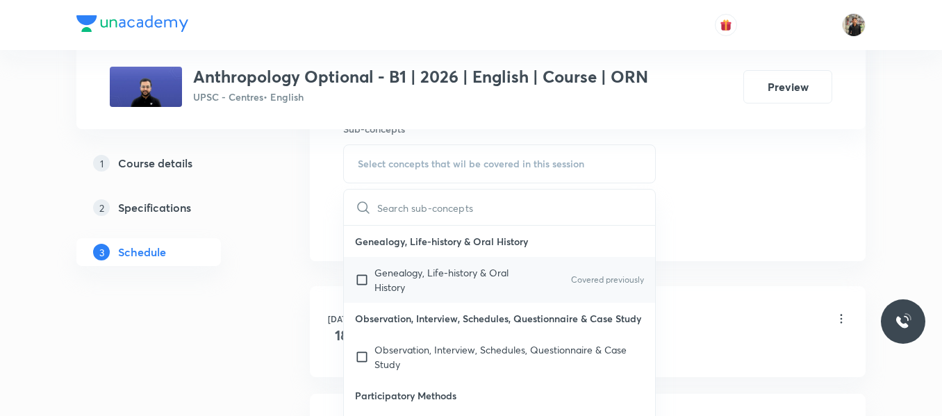
click at [360, 281] on input "checkbox" at bounding box center [364, 279] width 19 height 29
checkbox input "true"
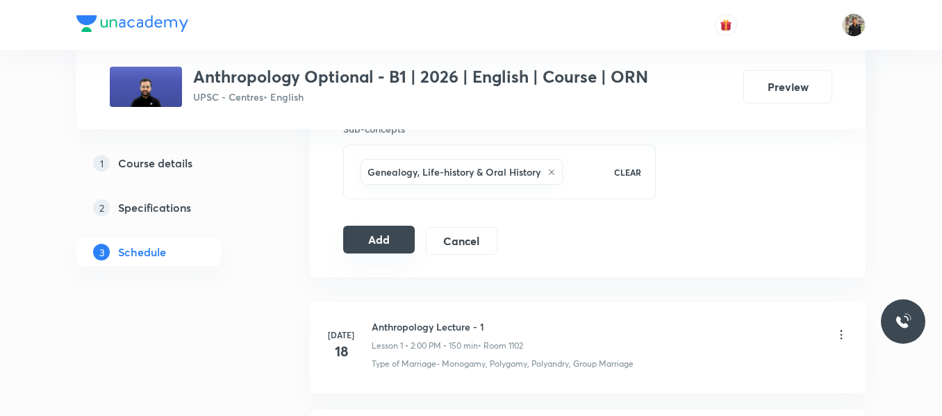
click at [363, 235] on button "Add" at bounding box center [379, 240] width 72 height 28
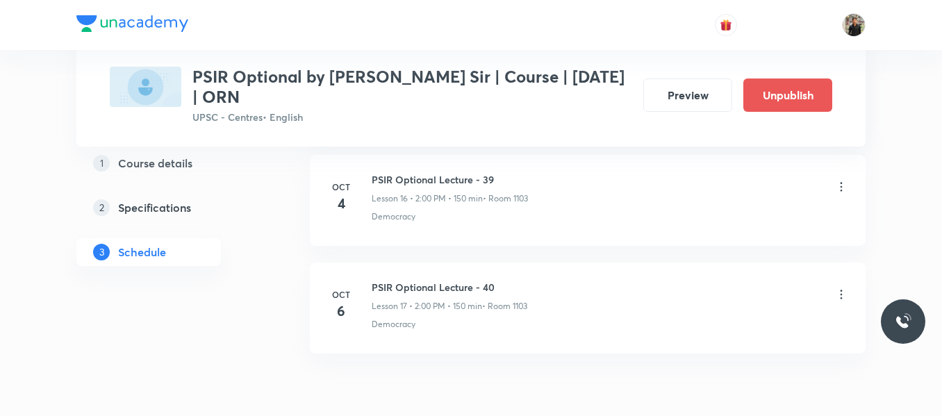
scroll to position [2546, 0]
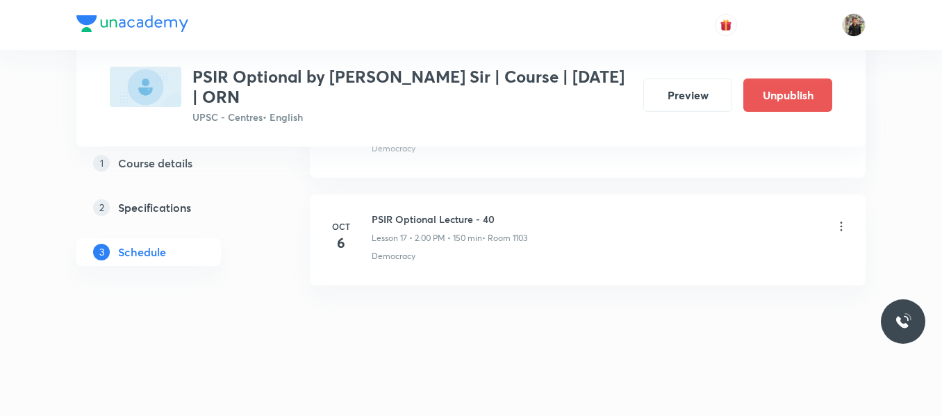
click at [398, 220] on h6 "PSIR Optional Lecture - 40" at bounding box center [450, 219] width 156 height 15
copy h6 "PSIR Optional Lecture - 40"
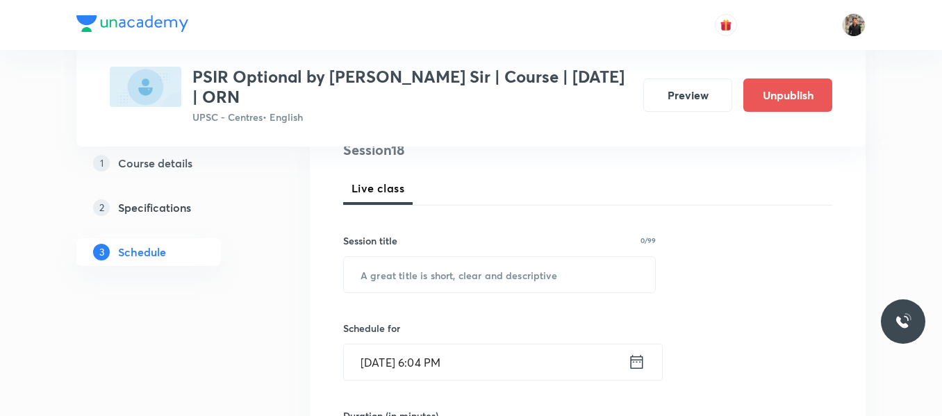
scroll to position [179, 0]
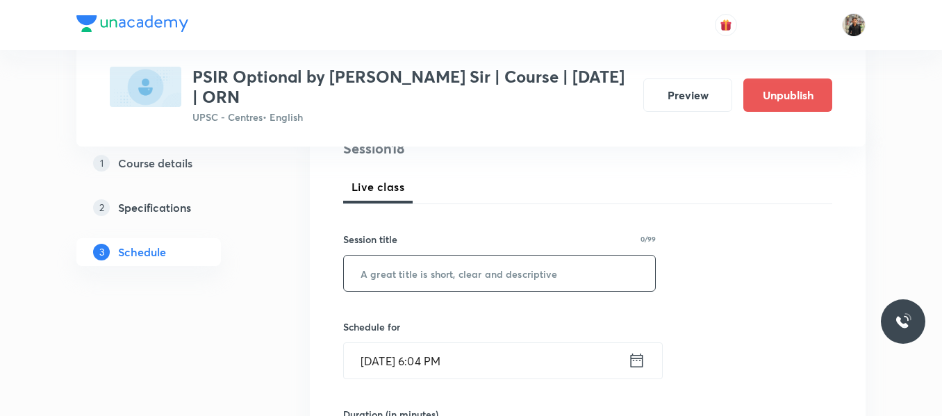
click at [402, 271] on input "text" at bounding box center [499, 273] width 311 height 35
paste input "PSIR Optional Lecture - 40"
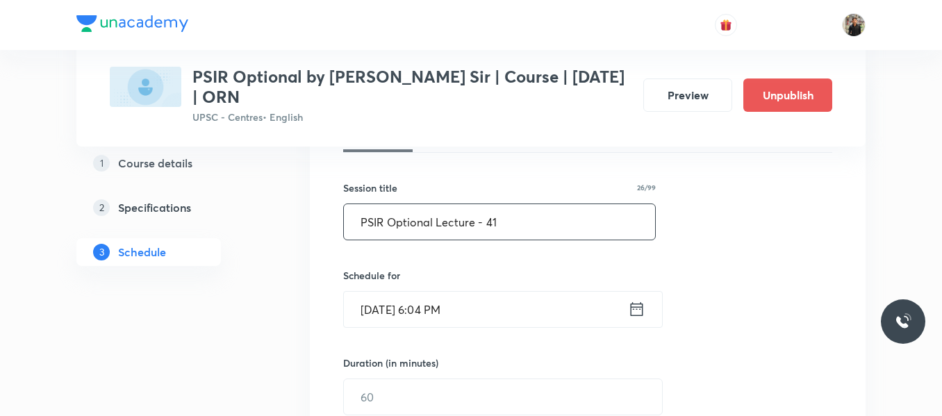
type input "PSIR Optional Lecture - 41"
click at [634, 311] on icon at bounding box center [636, 309] width 17 height 19
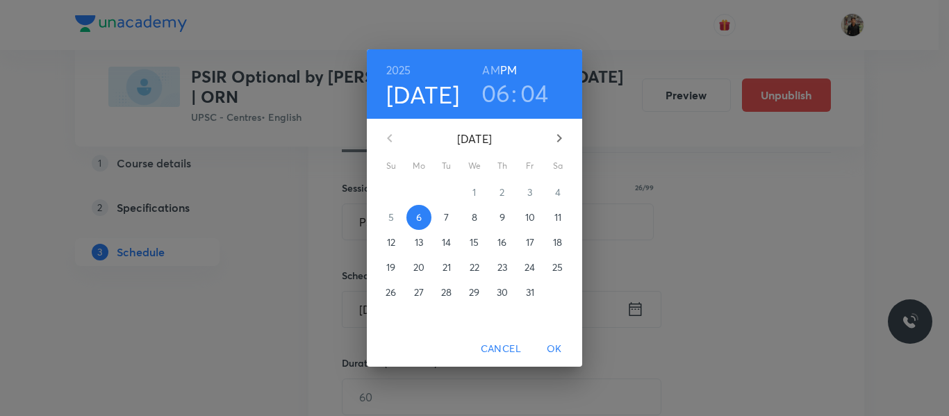
click at [445, 218] on p "7" at bounding box center [446, 218] width 5 height 14
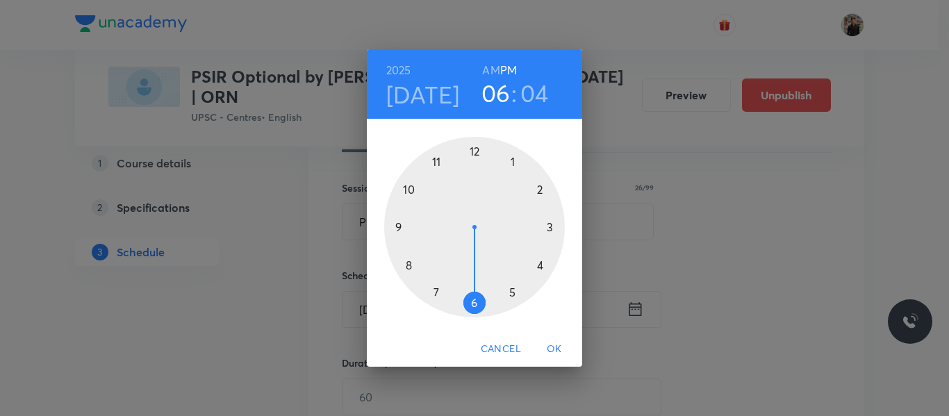
click at [540, 190] on div at bounding box center [474, 227] width 181 height 181
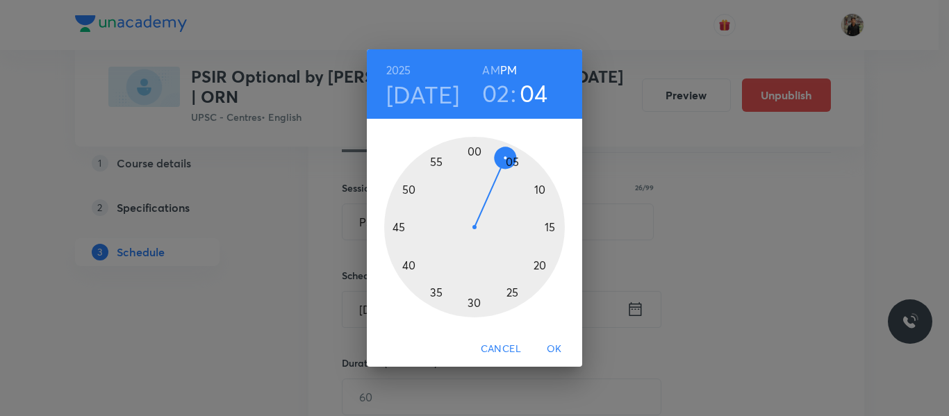
click at [474, 144] on div at bounding box center [474, 227] width 181 height 181
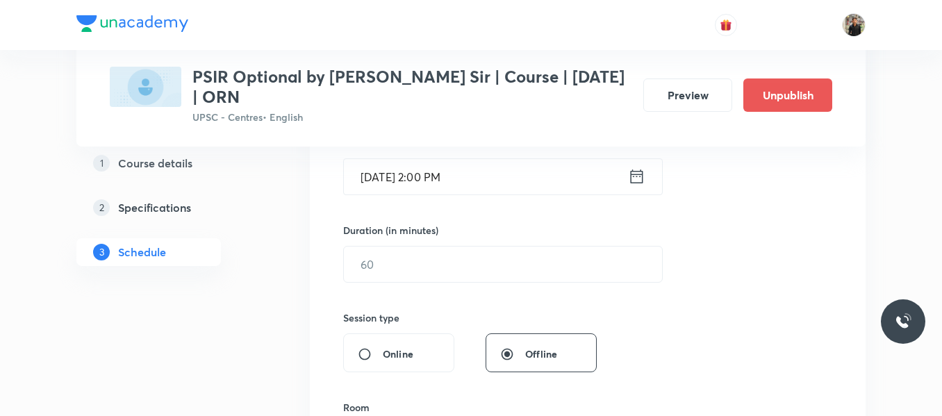
scroll to position [364, 0]
click at [444, 255] on input "text" at bounding box center [503, 263] width 318 height 35
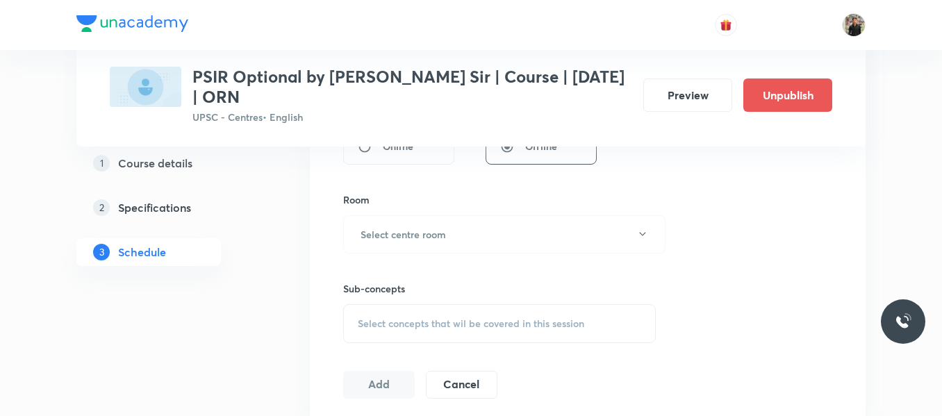
scroll to position [572, 0]
type input "150"
click at [444, 243] on button "Select centre room" at bounding box center [504, 234] width 322 height 38
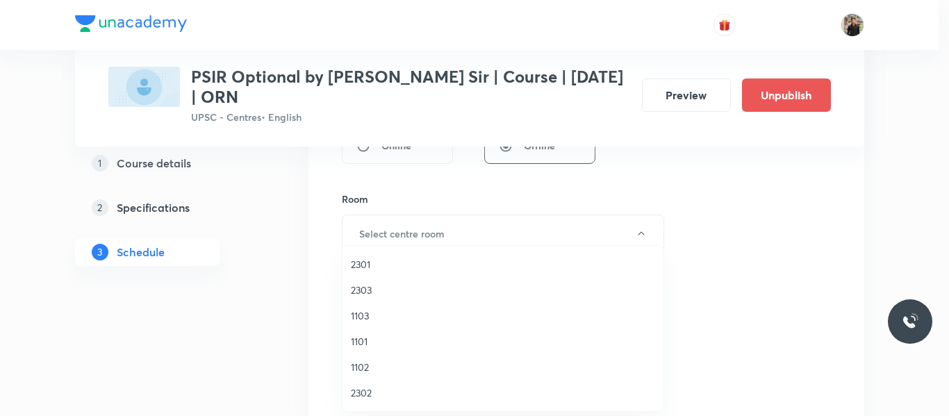
click at [374, 317] on span "1103" at bounding box center [503, 316] width 304 height 15
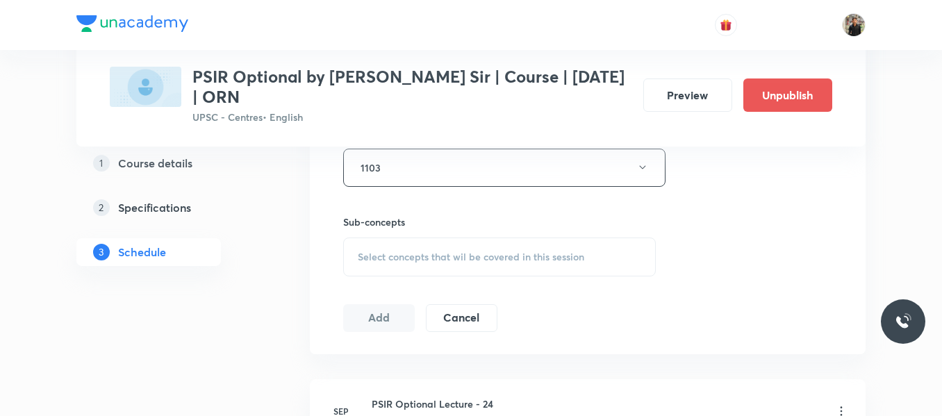
scroll to position [652, 0]
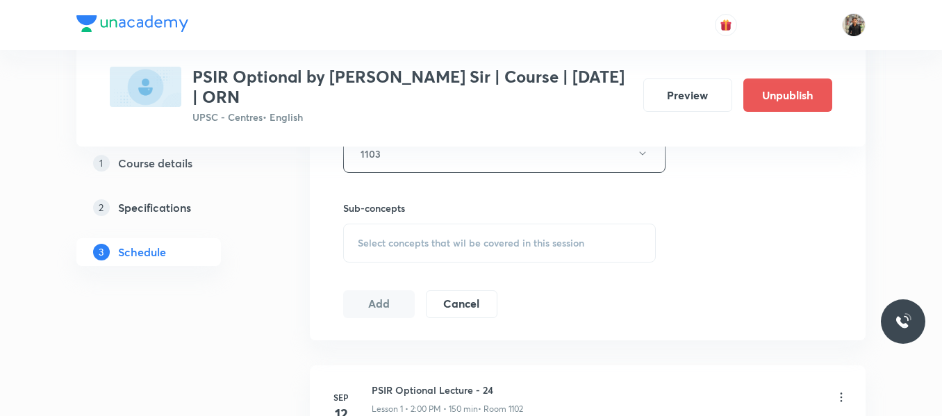
click at [382, 247] on span "Select concepts that wil be covered in this session" at bounding box center [471, 243] width 227 height 11
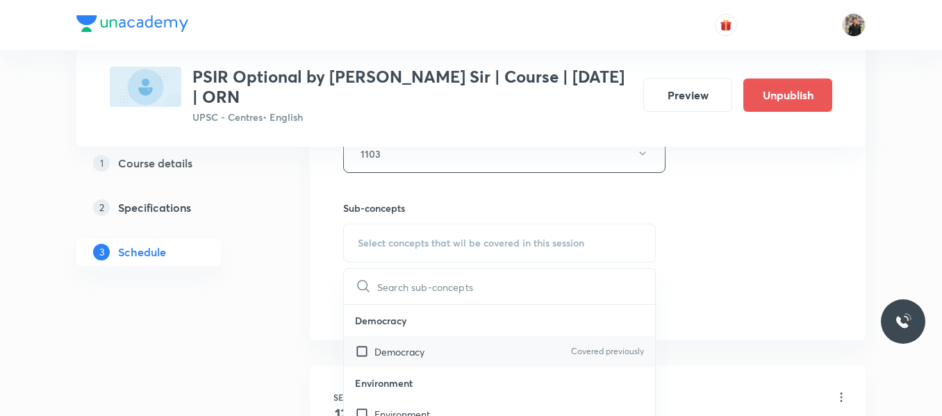
click at [362, 352] on input "checkbox" at bounding box center [364, 352] width 19 height 15
checkbox input "true"
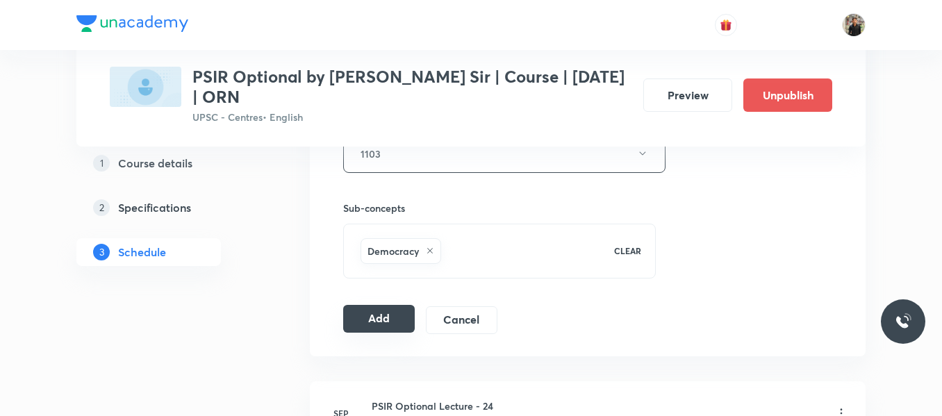
click at [407, 313] on button "Add" at bounding box center [379, 319] width 72 height 28
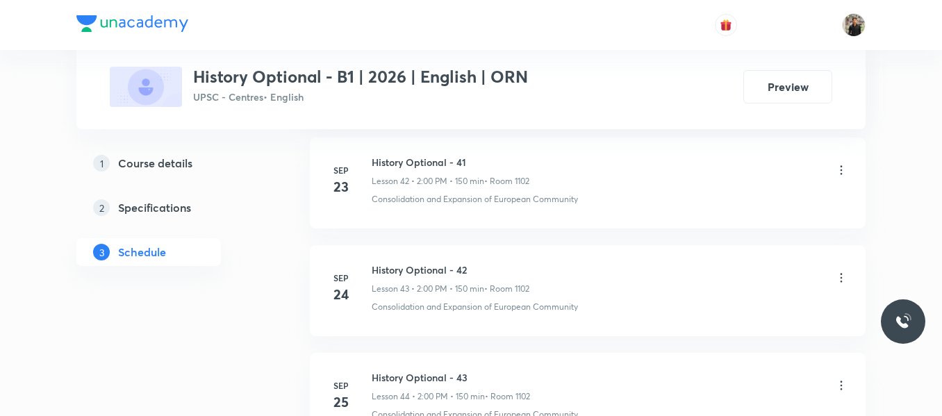
scroll to position [5868, 0]
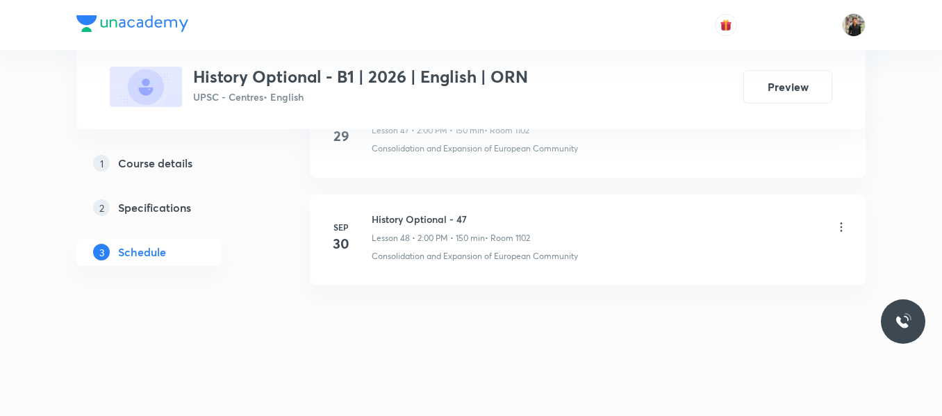
click at [410, 218] on h6 "History Optional - 47" at bounding box center [451, 219] width 158 height 15
copy h6 "History Optional - 47"
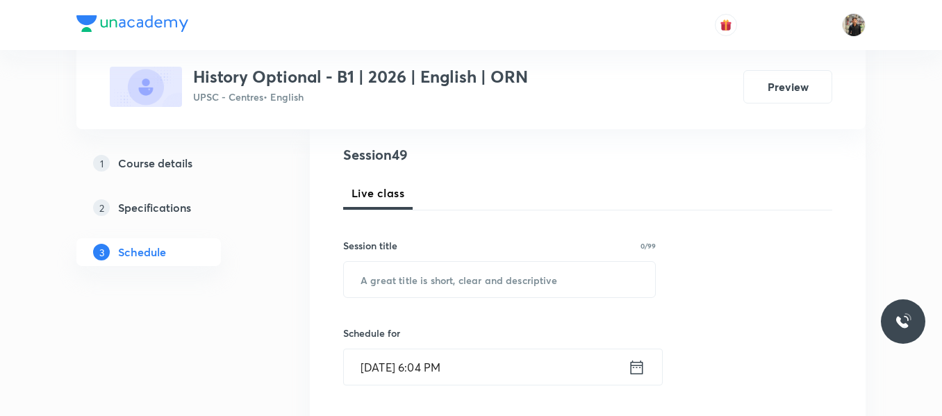
scroll to position [158, 0]
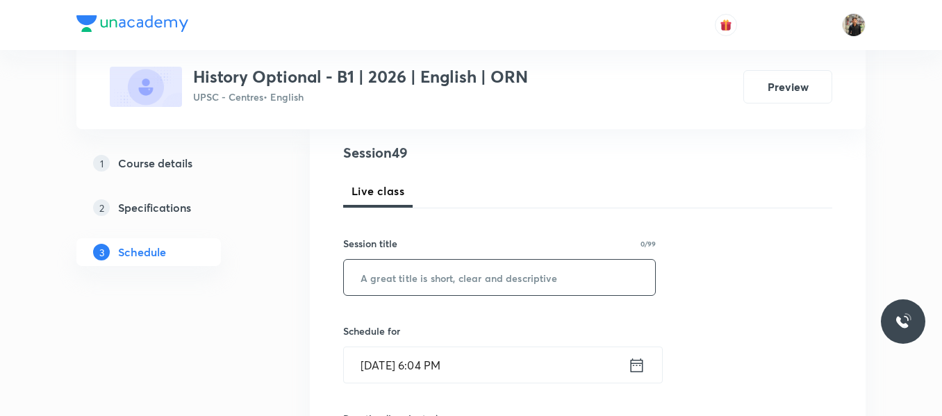
click at [407, 277] on input "text" at bounding box center [499, 277] width 311 height 35
paste input "History Optional - 47"
click at [407, 277] on input "History Optional - 47" at bounding box center [499, 277] width 311 height 35
click at [505, 277] on input "History Optional - 47" at bounding box center [499, 276] width 311 height 35
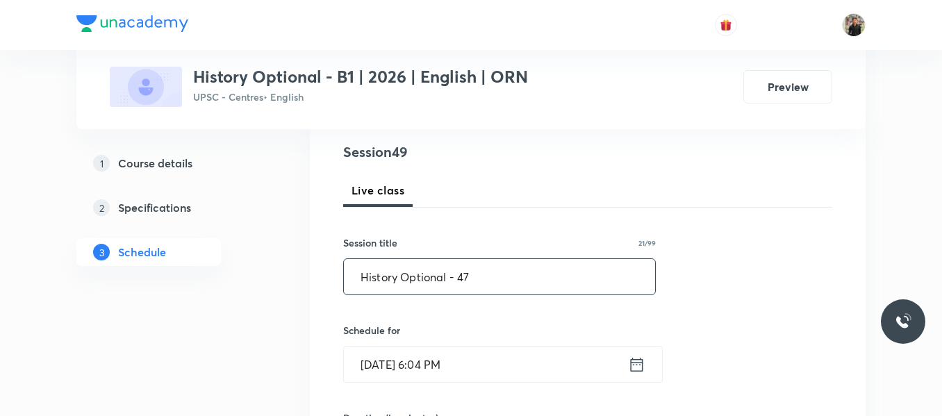
drag, startPoint x: 505, startPoint y: 277, endPoint x: 293, endPoint y: 286, distance: 211.5
paste input "text"
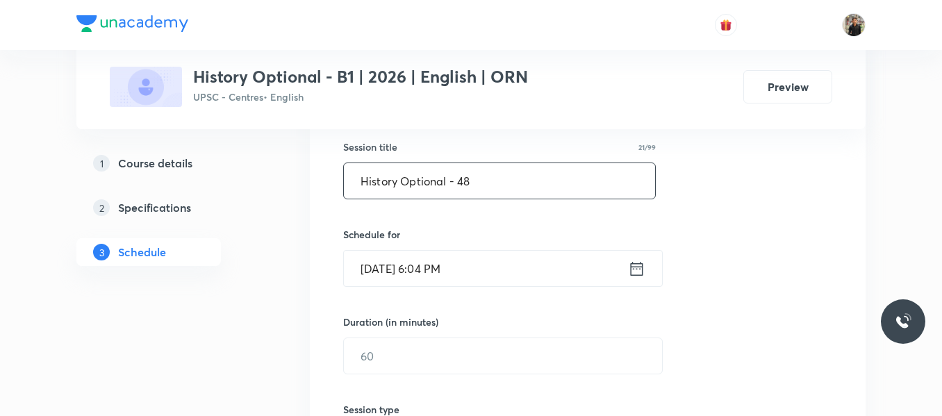
scroll to position [258, 0]
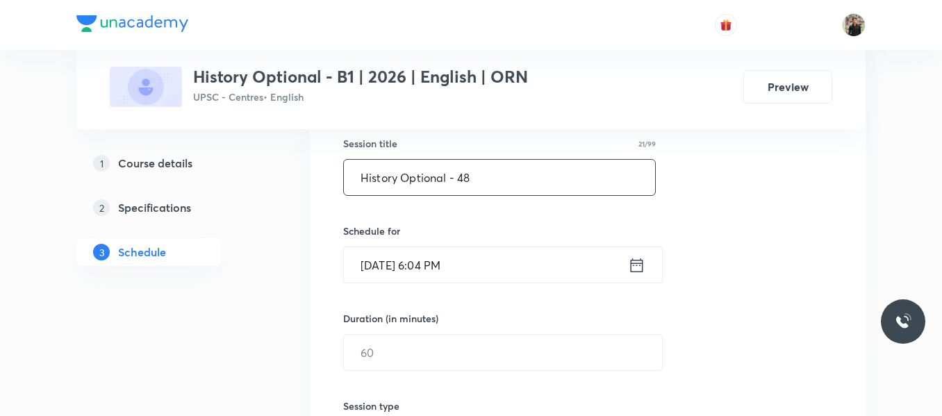
type input "History Optional - 48"
click at [639, 270] on icon at bounding box center [636, 265] width 17 height 19
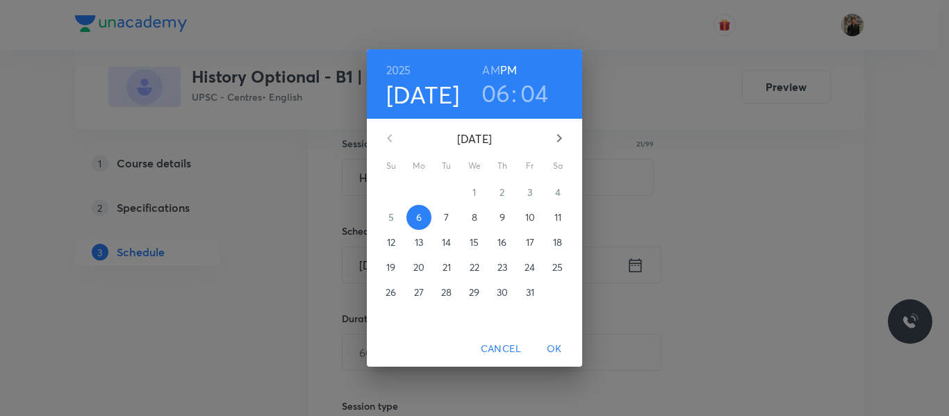
click at [450, 213] on span "7" at bounding box center [446, 218] width 25 height 14
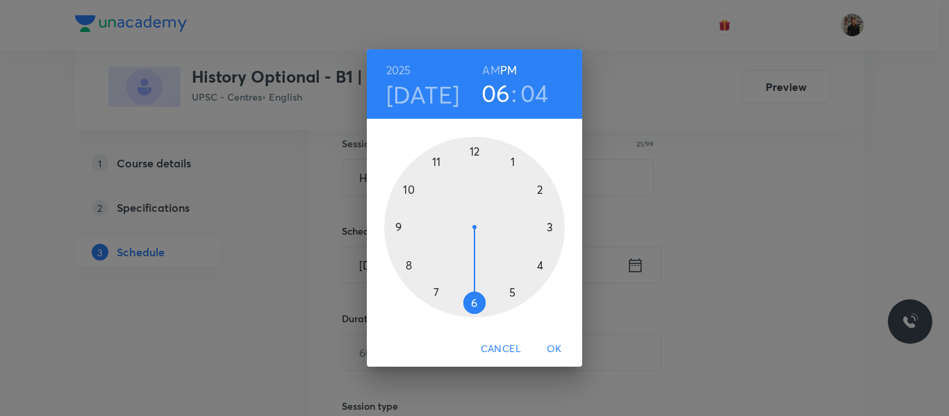
click at [537, 193] on div at bounding box center [474, 227] width 181 height 181
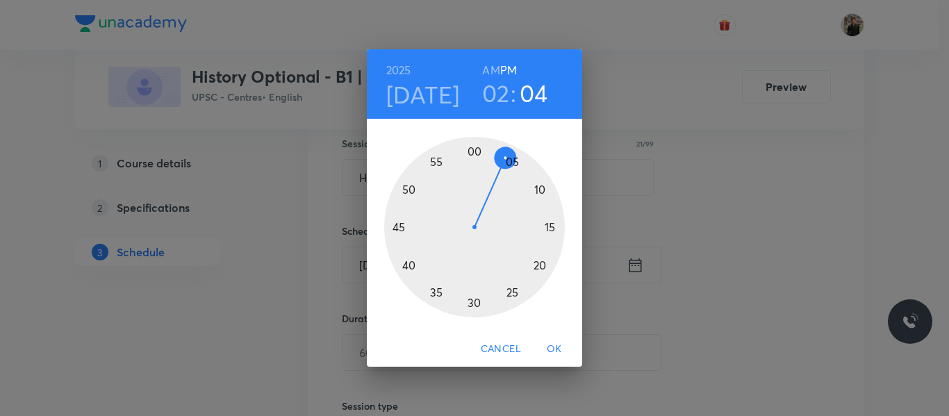
click at [475, 146] on div at bounding box center [474, 227] width 181 height 181
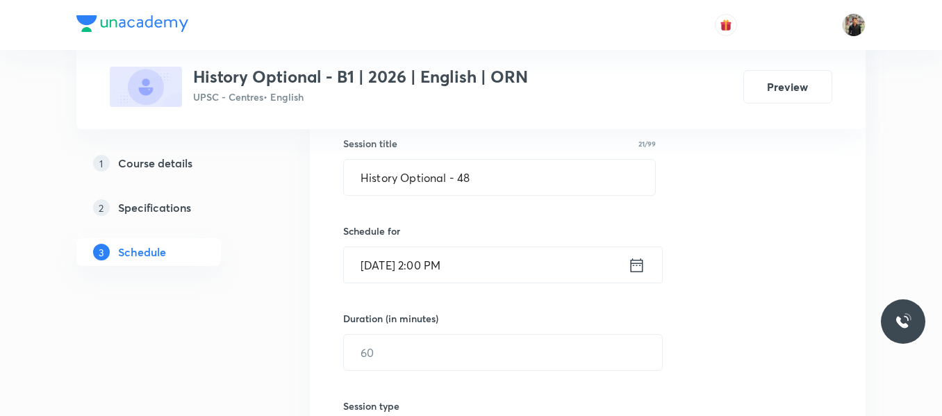
scroll to position [337, 0]
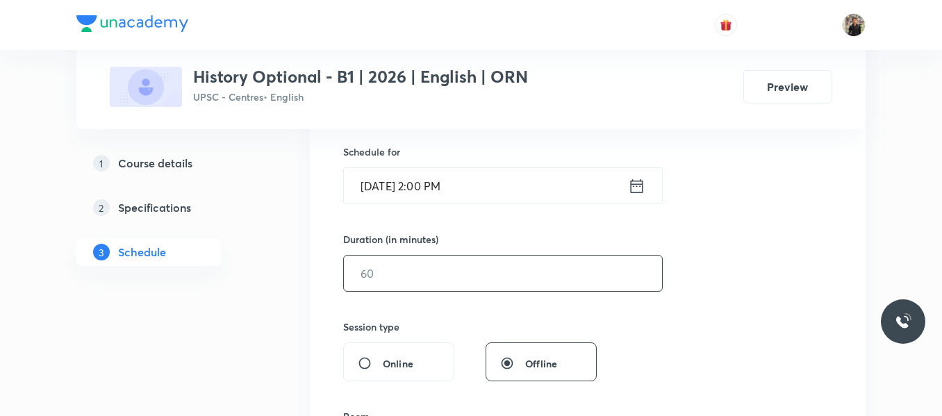
click at [448, 272] on input "text" at bounding box center [503, 273] width 318 height 35
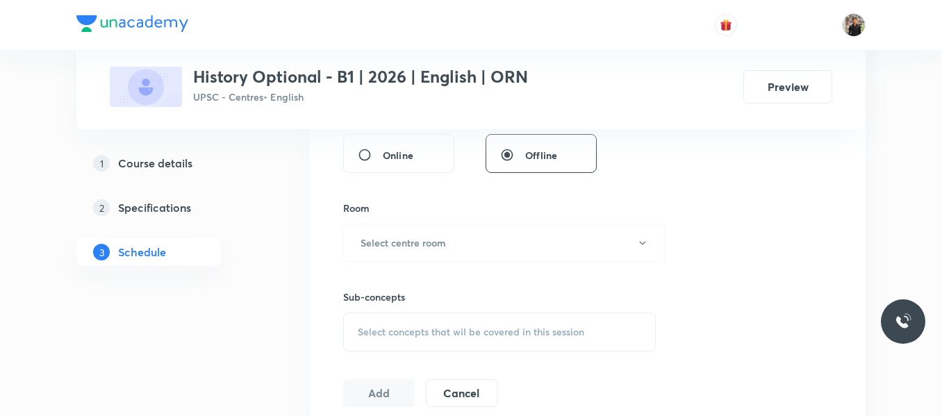
scroll to position [548, 0]
type input "150"
click at [448, 251] on button "Select centre room" at bounding box center [504, 241] width 322 height 38
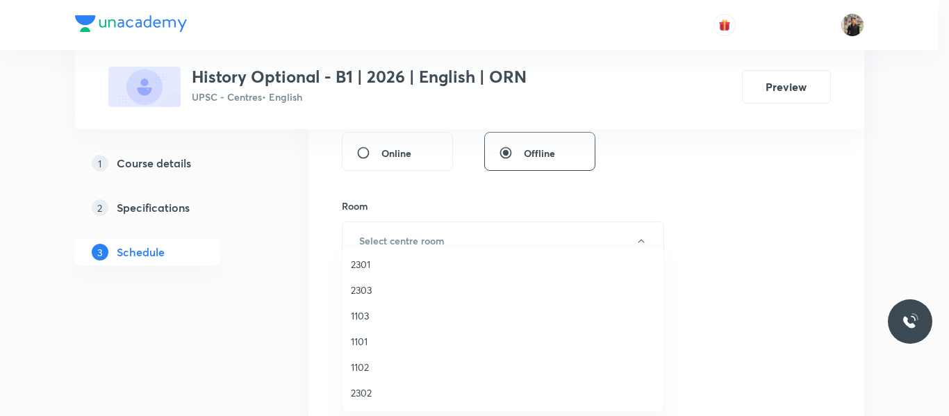
click at [368, 370] on span "1102" at bounding box center [503, 367] width 304 height 15
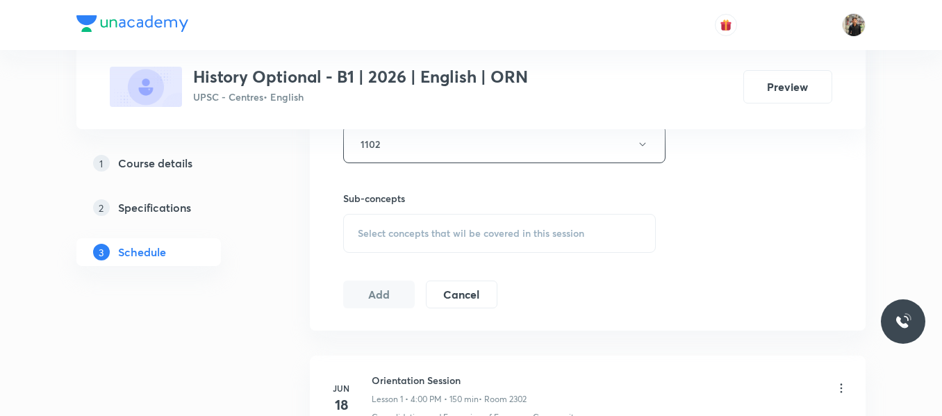
scroll to position [646, 0]
click at [378, 245] on div "Select concepts that wil be covered in this session" at bounding box center [499, 231] width 313 height 39
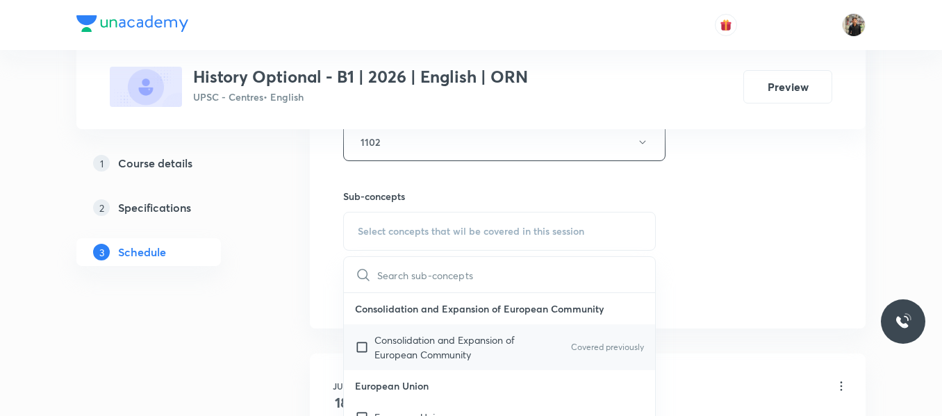
click at [362, 349] on input "checkbox" at bounding box center [364, 347] width 19 height 29
checkbox input "true"
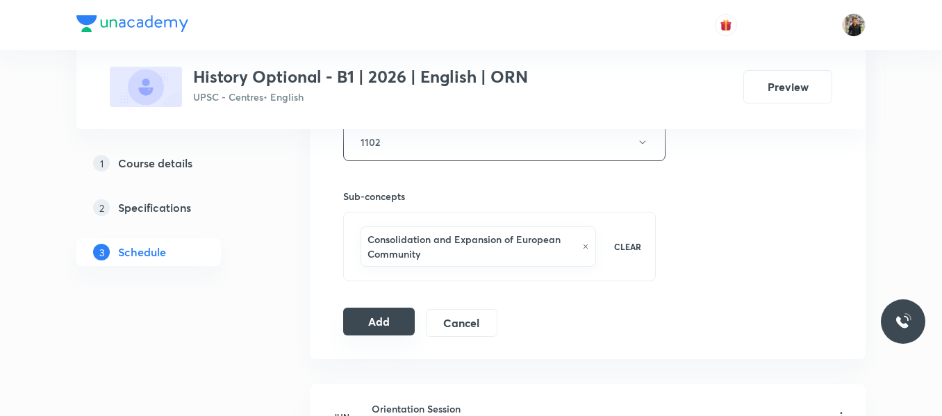
click at [354, 329] on button "Add" at bounding box center [379, 322] width 72 height 28
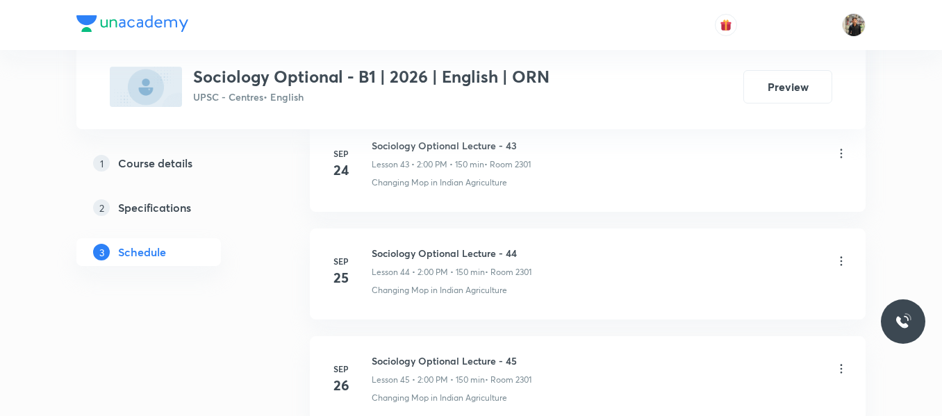
scroll to position [6173, 0]
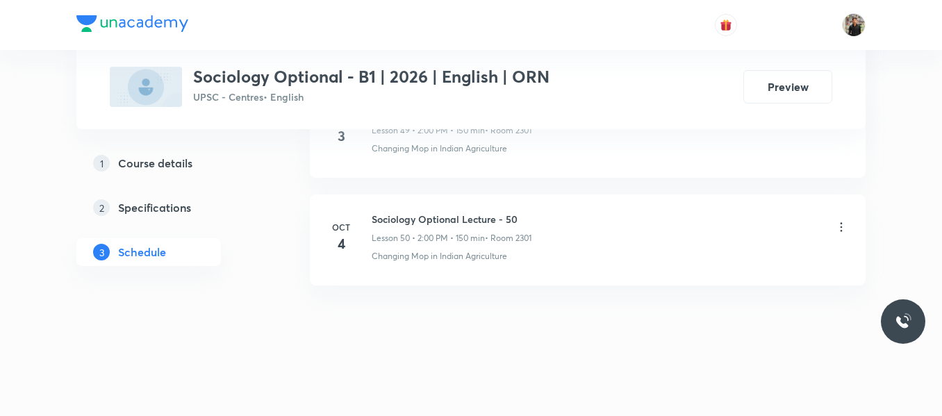
click at [417, 224] on h6 "Sociology Optional Lecture - 50" at bounding box center [452, 219] width 160 height 15
copy h6 "Sociology Optional Lecture - 50"
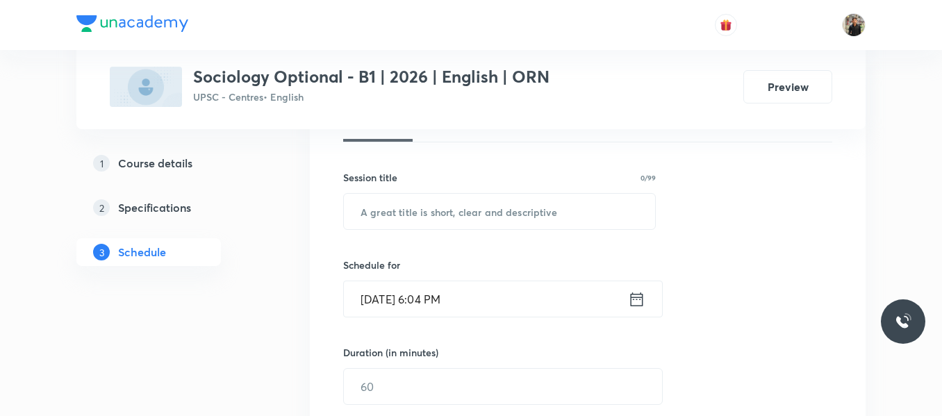
scroll to position [234, 0]
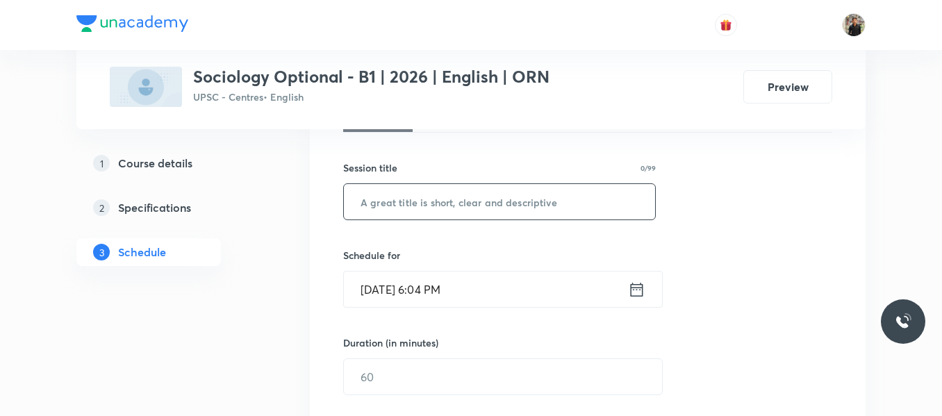
click at [417, 202] on input "text" at bounding box center [499, 201] width 311 height 35
paste input "Sociology Optional Lecture - 50"
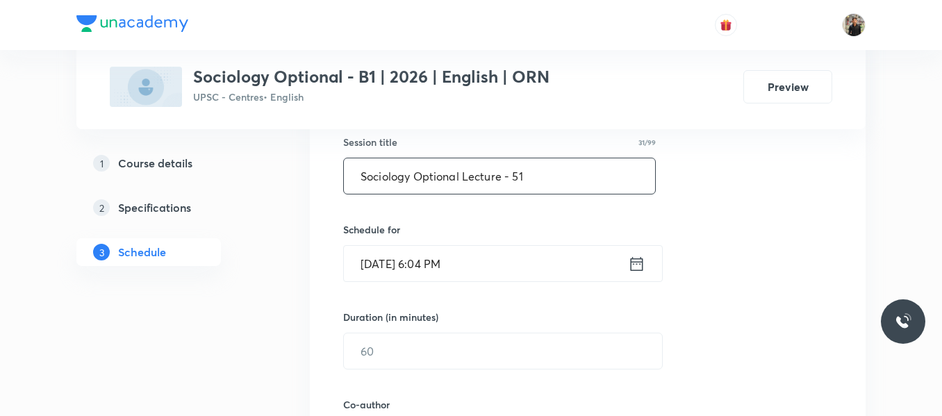
type input "Sociology Optional Lecture - 51"
click at [639, 263] on icon at bounding box center [636, 263] width 17 height 19
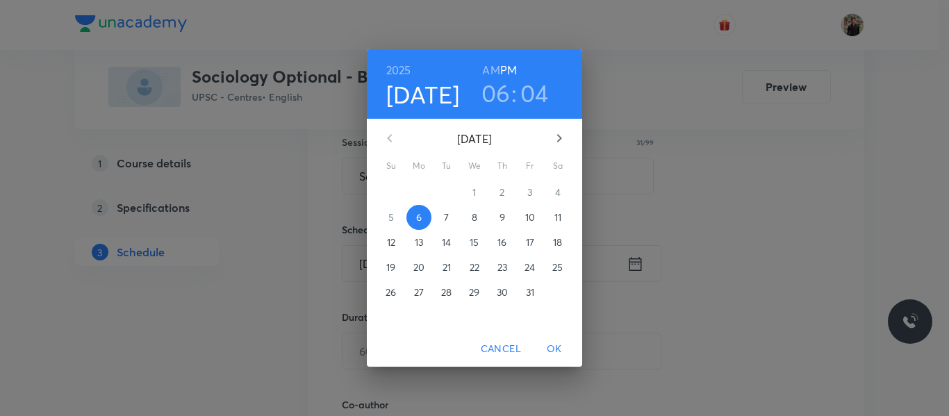
click at [450, 213] on span "7" at bounding box center [446, 218] width 25 height 14
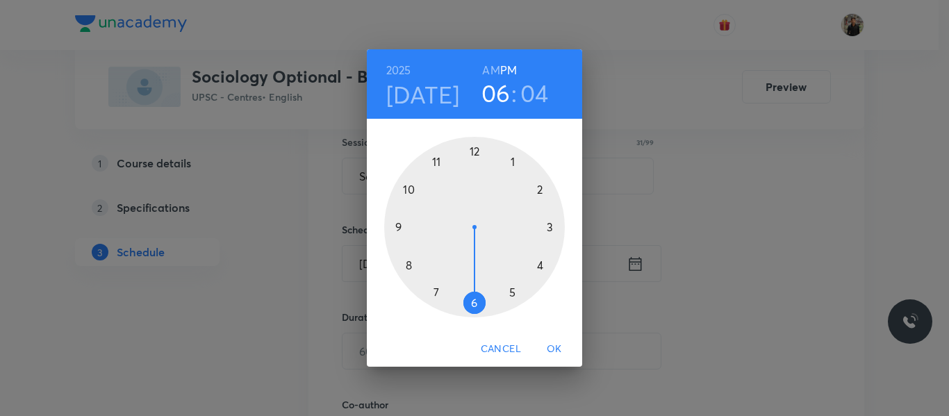
click at [545, 190] on div at bounding box center [474, 227] width 181 height 181
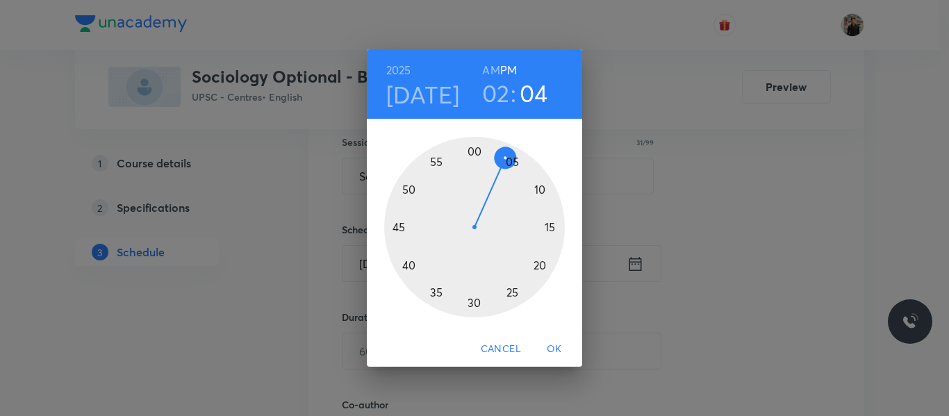
click at [475, 147] on div at bounding box center [474, 227] width 181 height 181
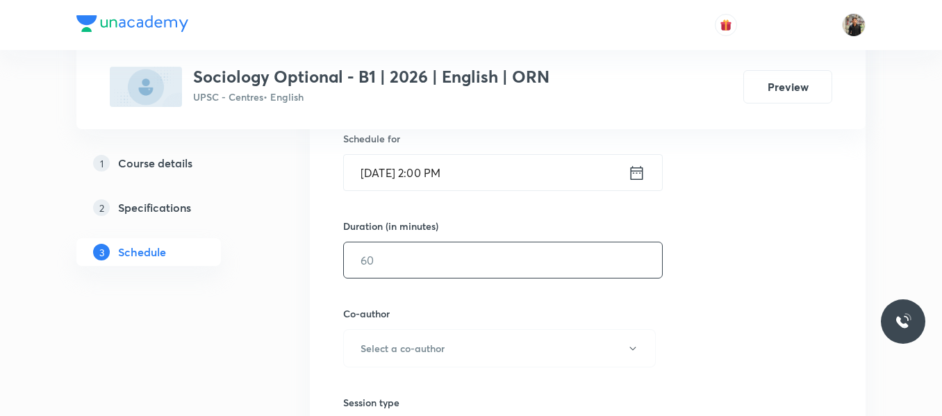
scroll to position [351, 0]
click at [431, 256] on input "text" at bounding box center [503, 259] width 318 height 35
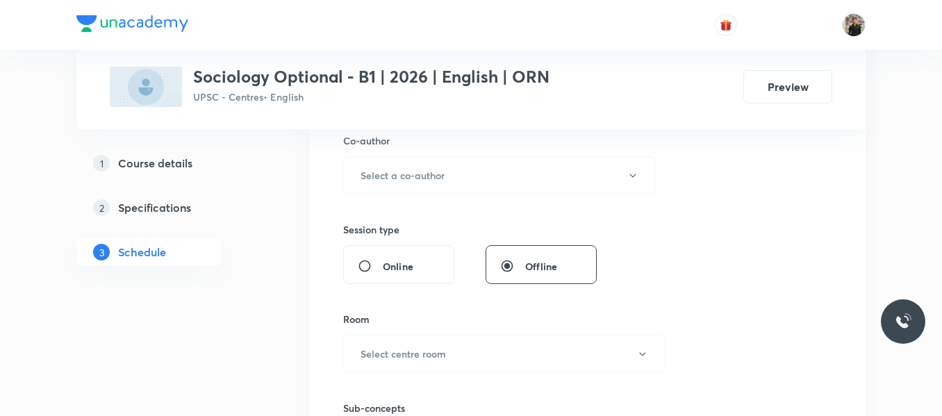
scroll to position [533, 0]
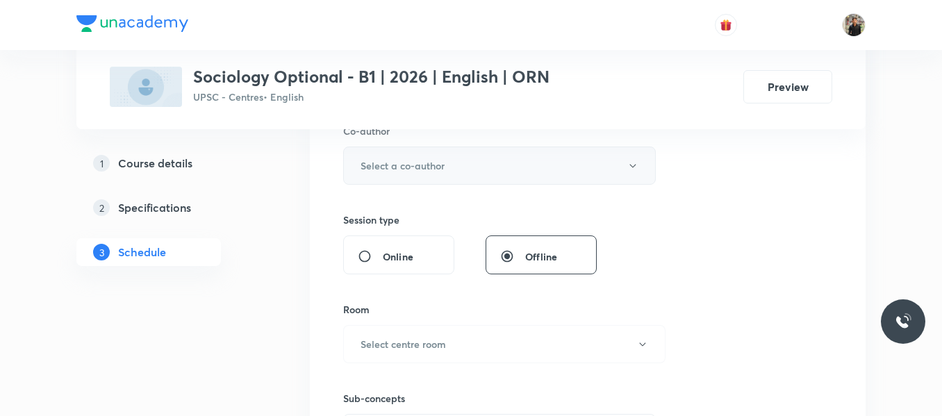
type input "150"
click at [435, 183] on button "Select a co-author" at bounding box center [499, 166] width 313 height 38
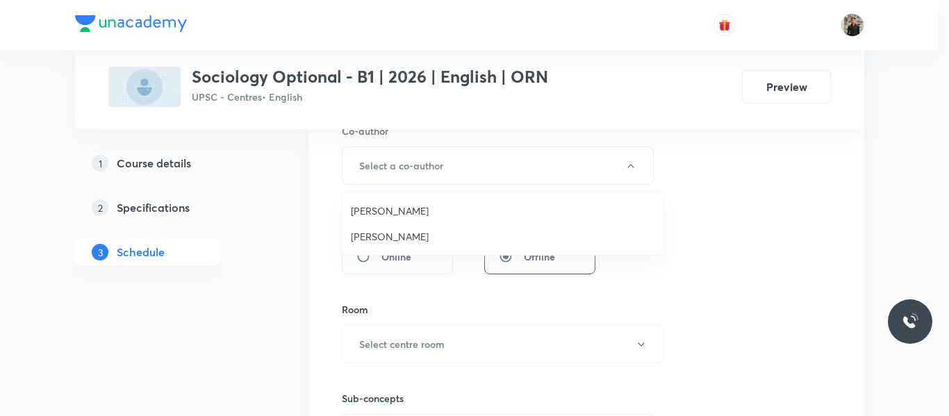
click at [393, 230] on span "[PERSON_NAME]" at bounding box center [503, 236] width 304 height 15
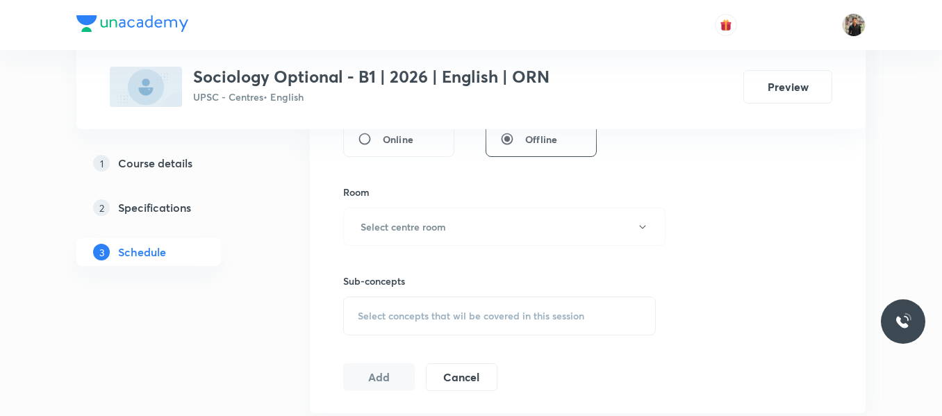
scroll to position [651, 0]
click at [393, 230] on h6 "Select centre room" at bounding box center [403, 226] width 85 height 15
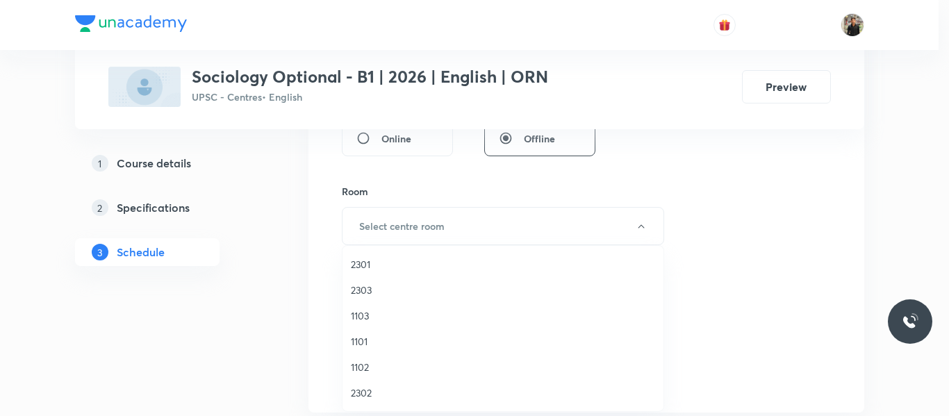
click at [364, 267] on span "2301" at bounding box center [503, 264] width 304 height 15
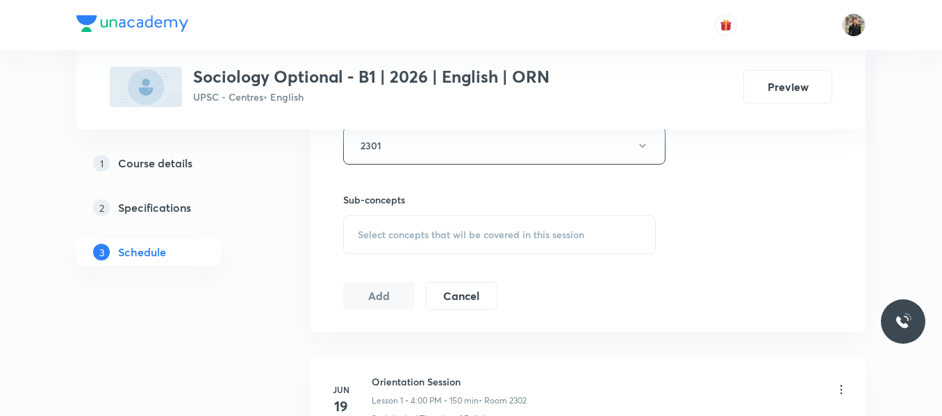
scroll to position [742, 0]
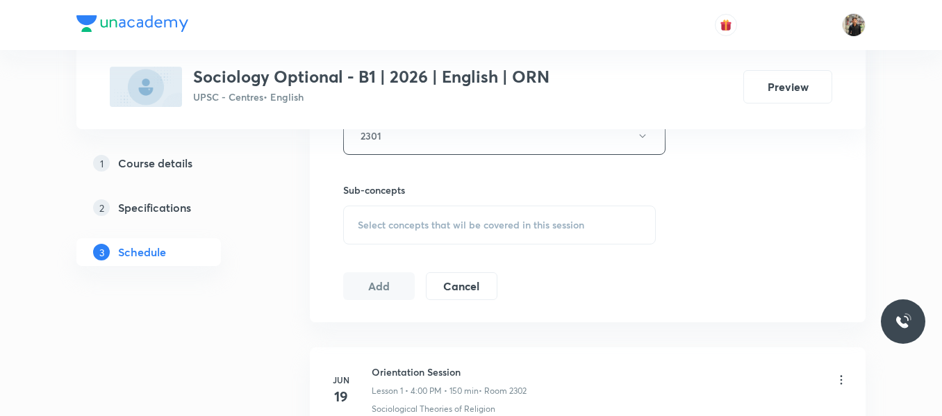
click at [409, 229] on span "Select concepts that wil be covered in this session" at bounding box center [471, 225] width 227 height 11
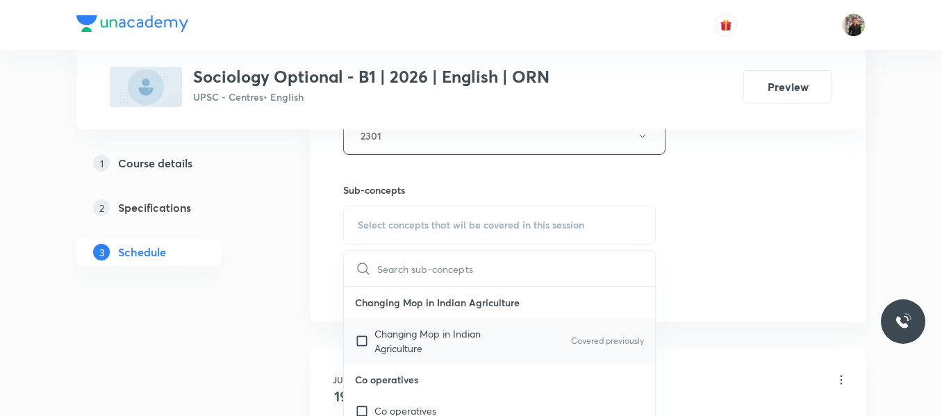
click at [363, 341] on input "checkbox" at bounding box center [364, 341] width 19 height 29
checkbox input "true"
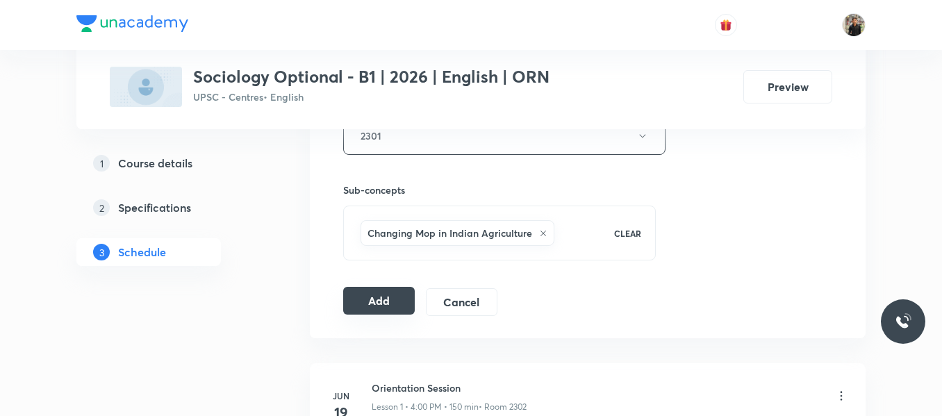
click at [386, 297] on button "Add" at bounding box center [379, 301] width 72 height 28
